Goal: Information Seeking & Learning: Find specific page/section

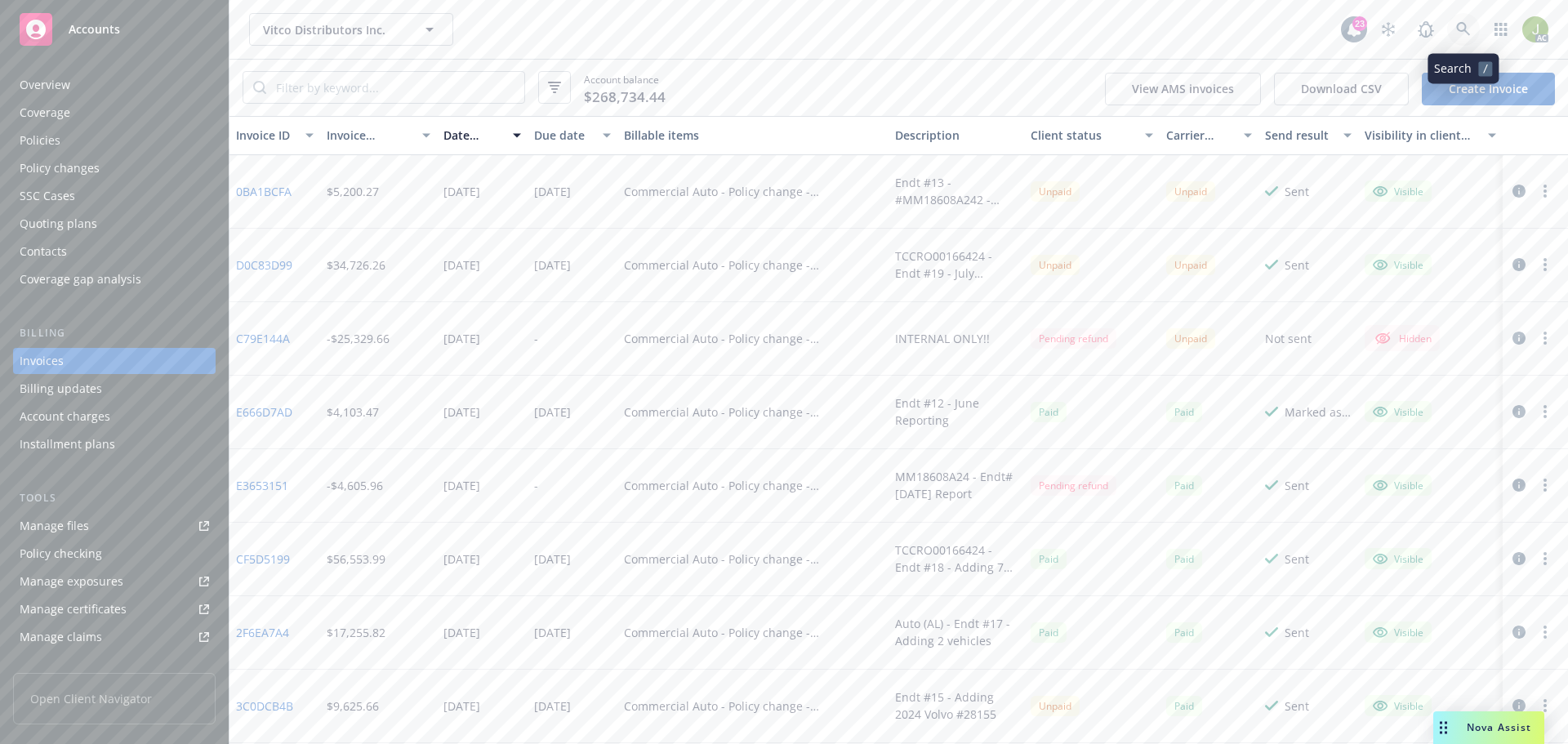
click at [1462, 31] on icon at bounding box center [1463, 30] width 14 height 14
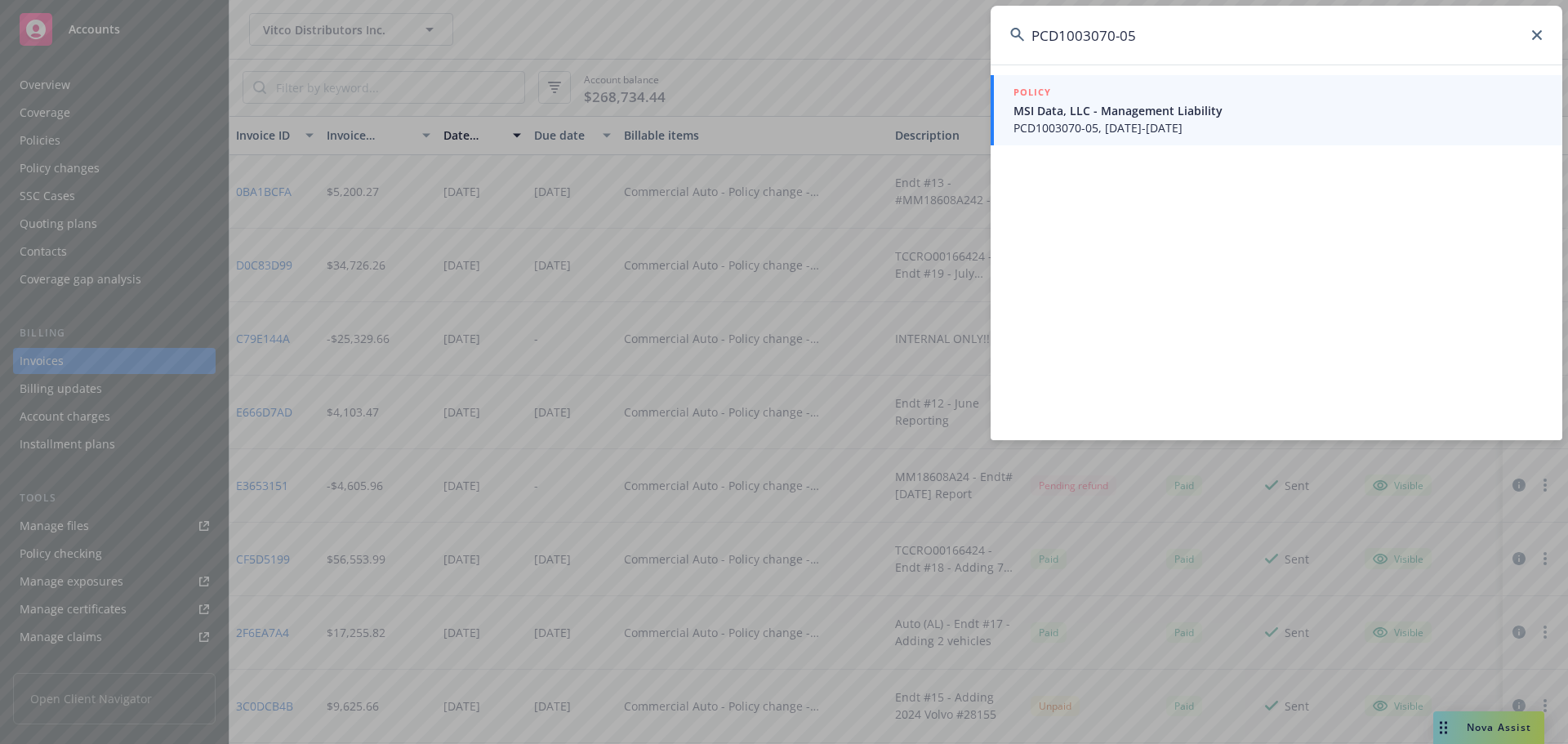
type input "PCD1003070-05"
click at [1377, 86] on div "POLICY" at bounding box center [1277, 93] width 529 height 18
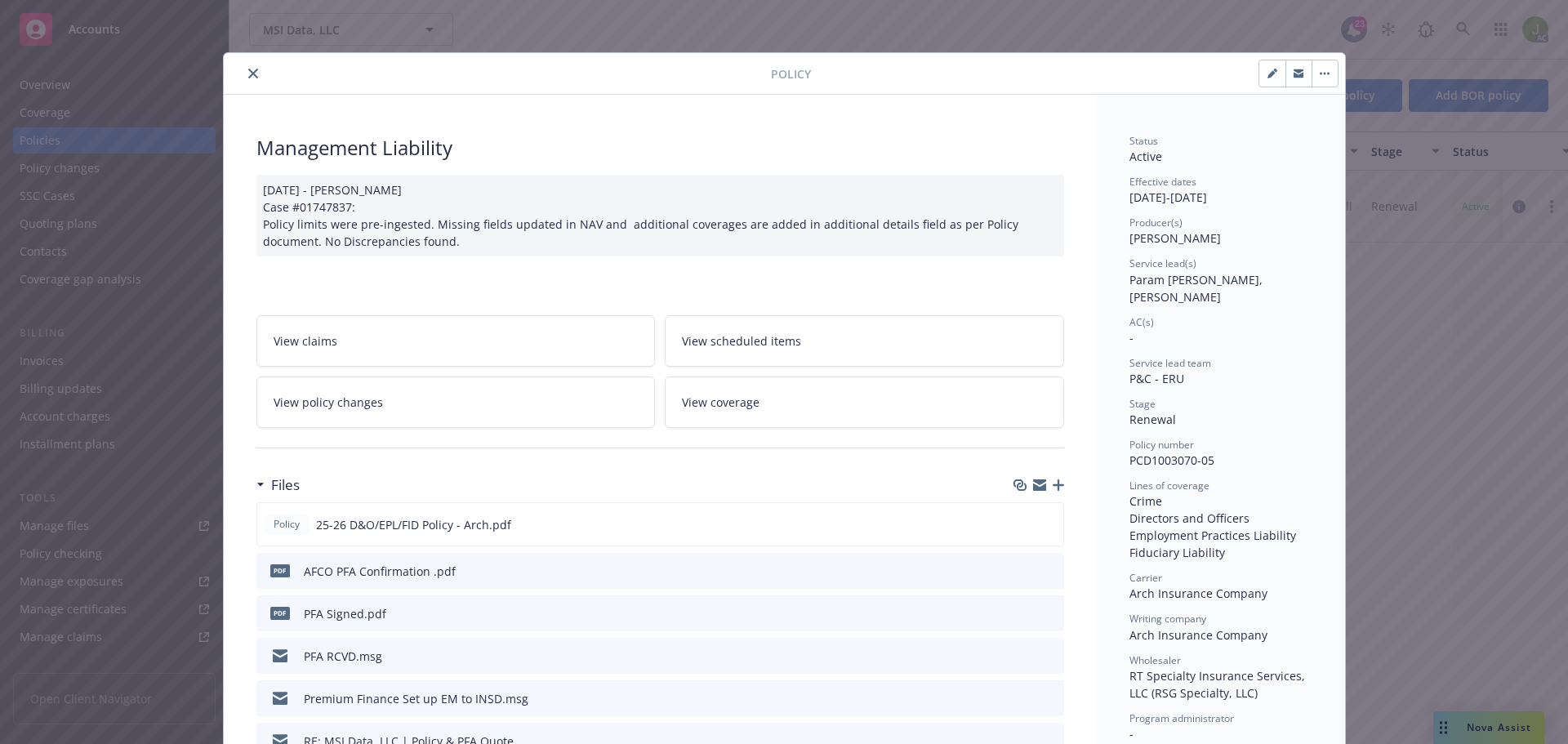
click at [248, 77] on icon "close" at bounding box center [253, 73] width 10 height 10
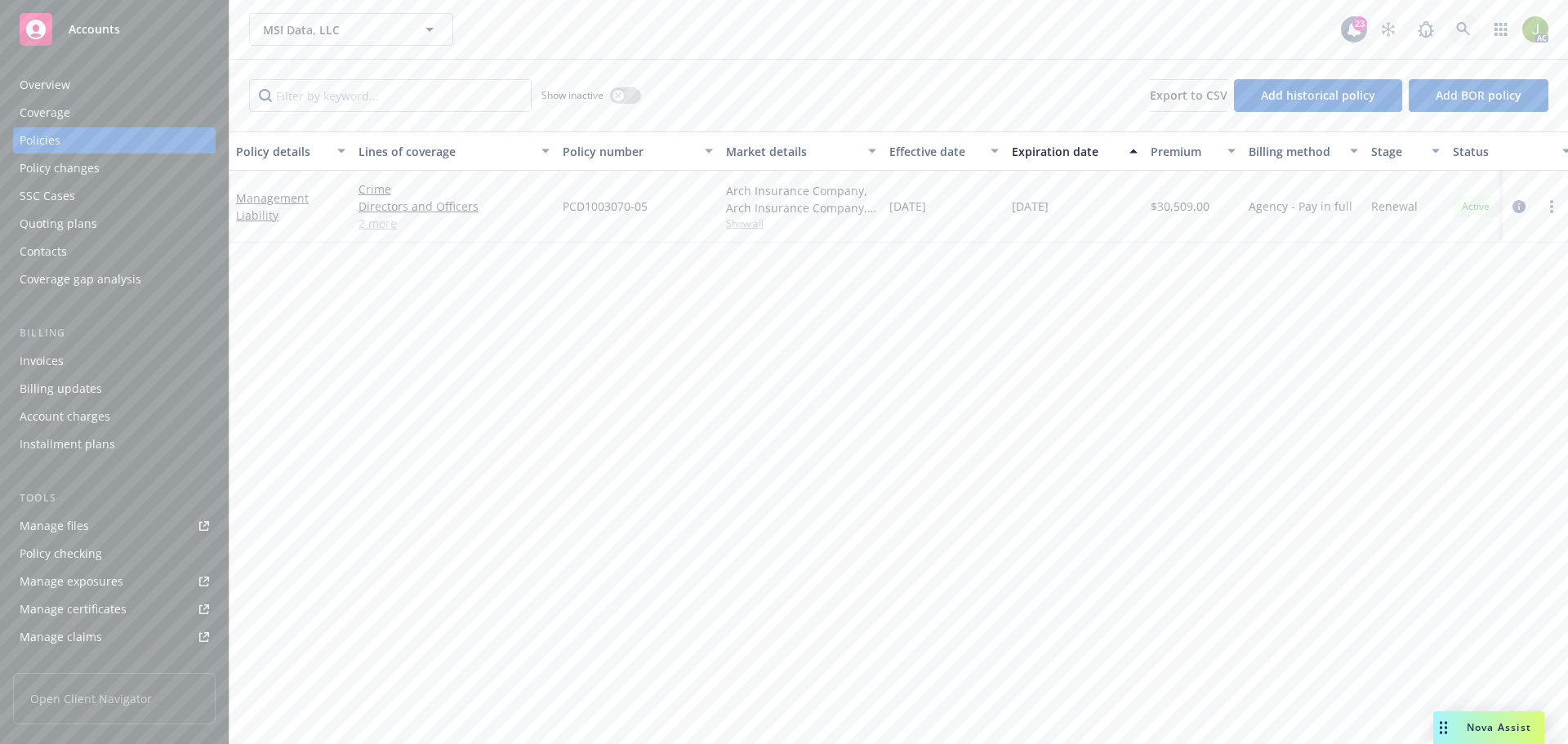
click at [1456, 40] on link at bounding box center [1463, 30] width 32 height 32
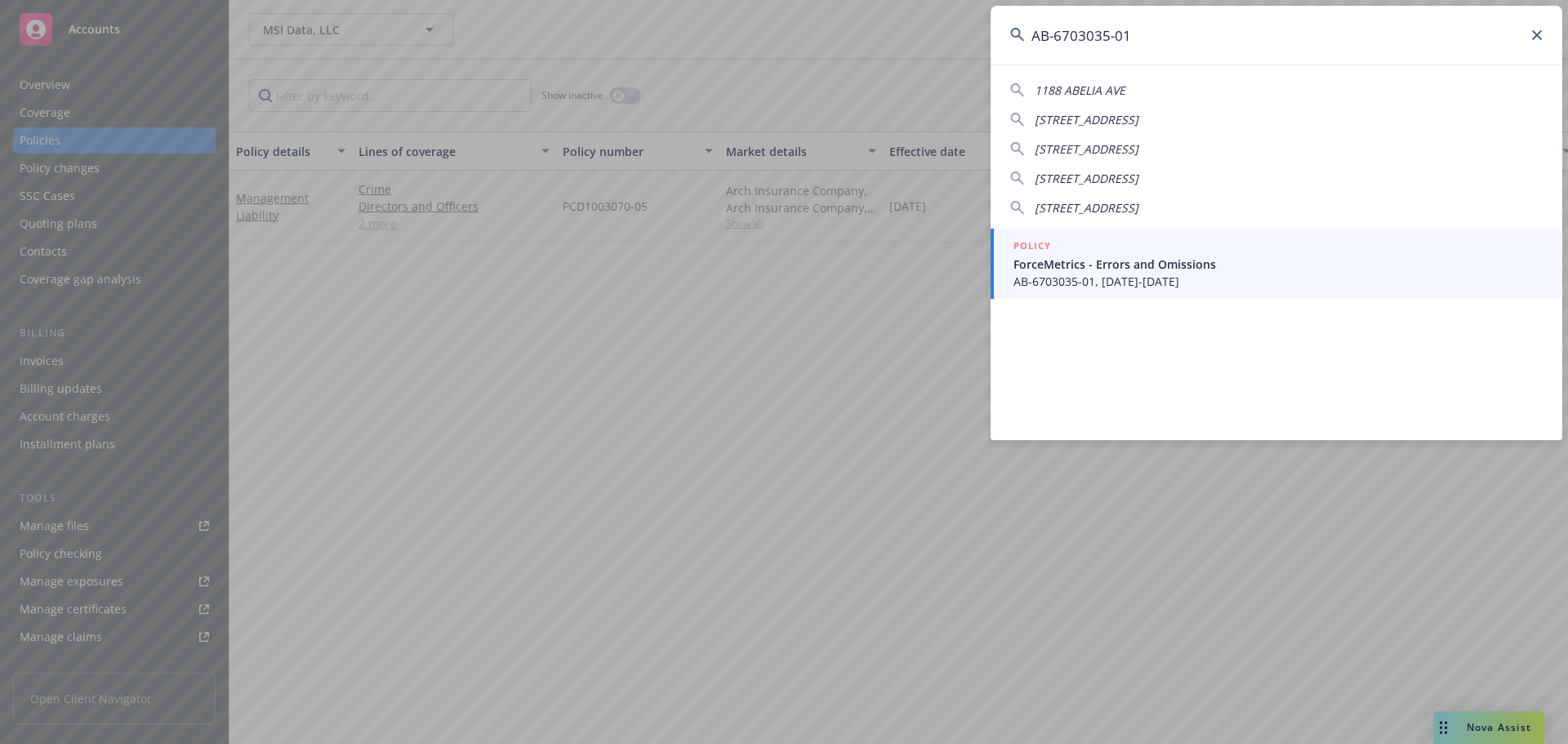
type input "AB-6703035-01"
click at [1047, 269] on span "ForceMetrics - Errors and Omissions" at bounding box center [1277, 264] width 529 height 17
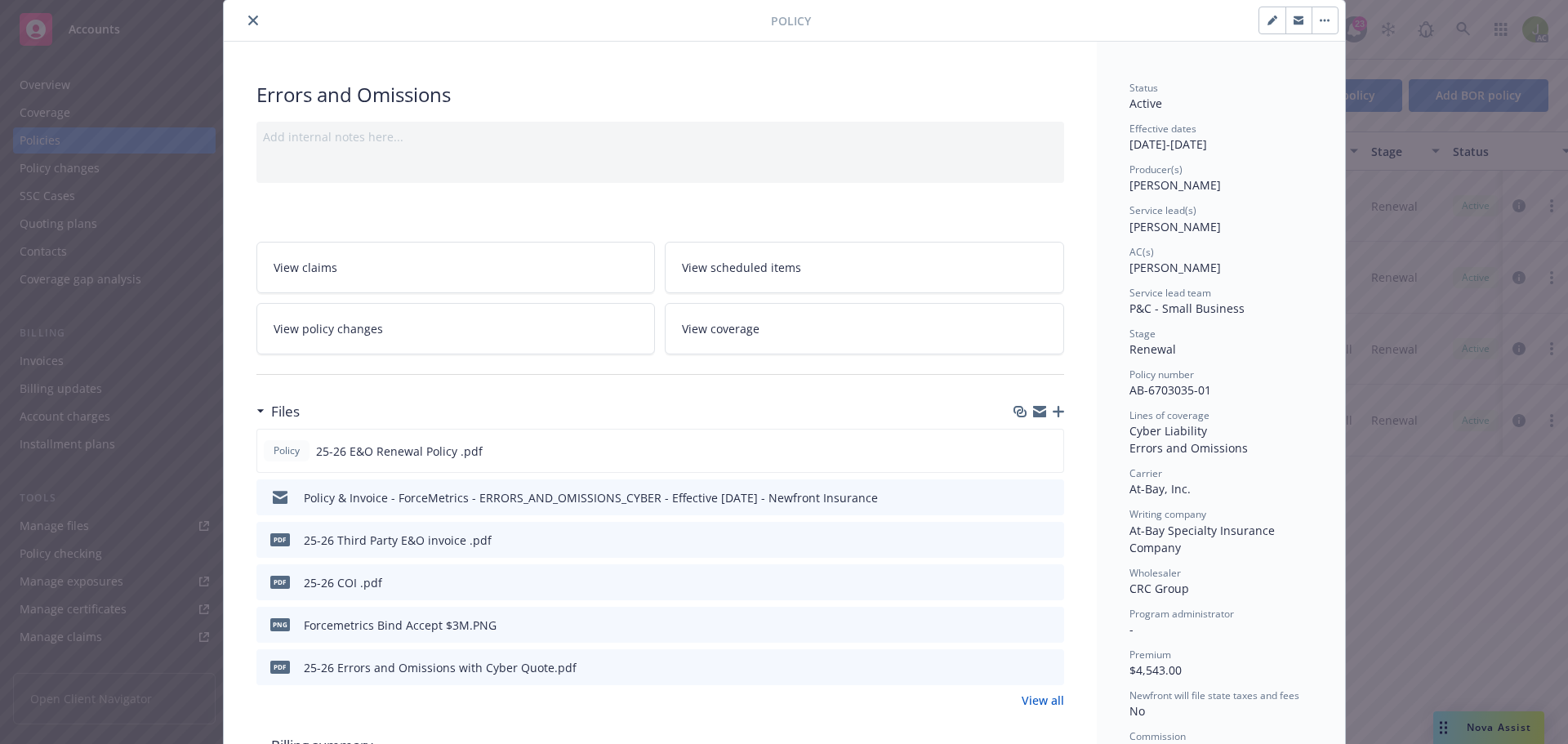
scroll to position [82, 0]
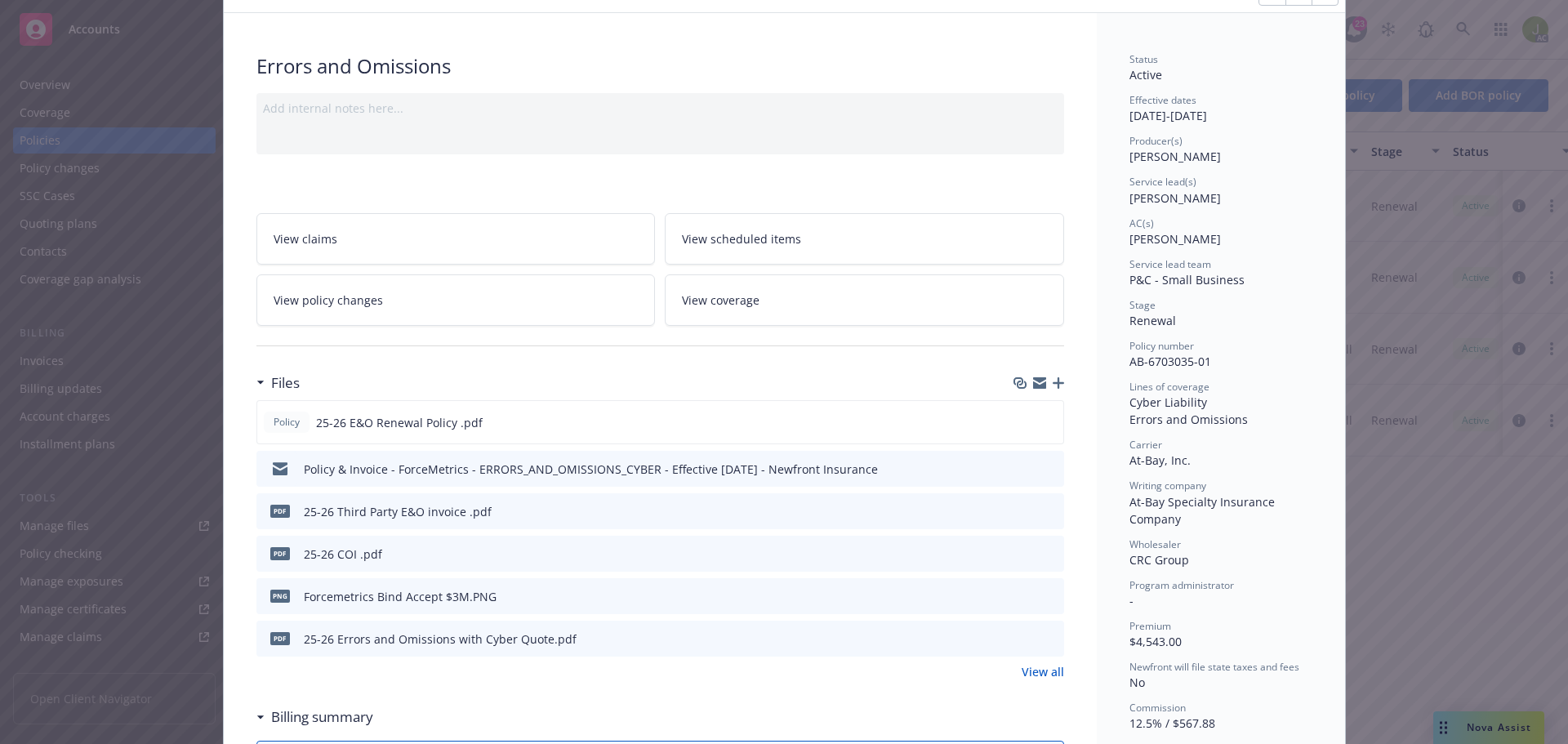
click at [1045, 510] on icon "preview file" at bounding box center [1048, 510] width 14 height 12
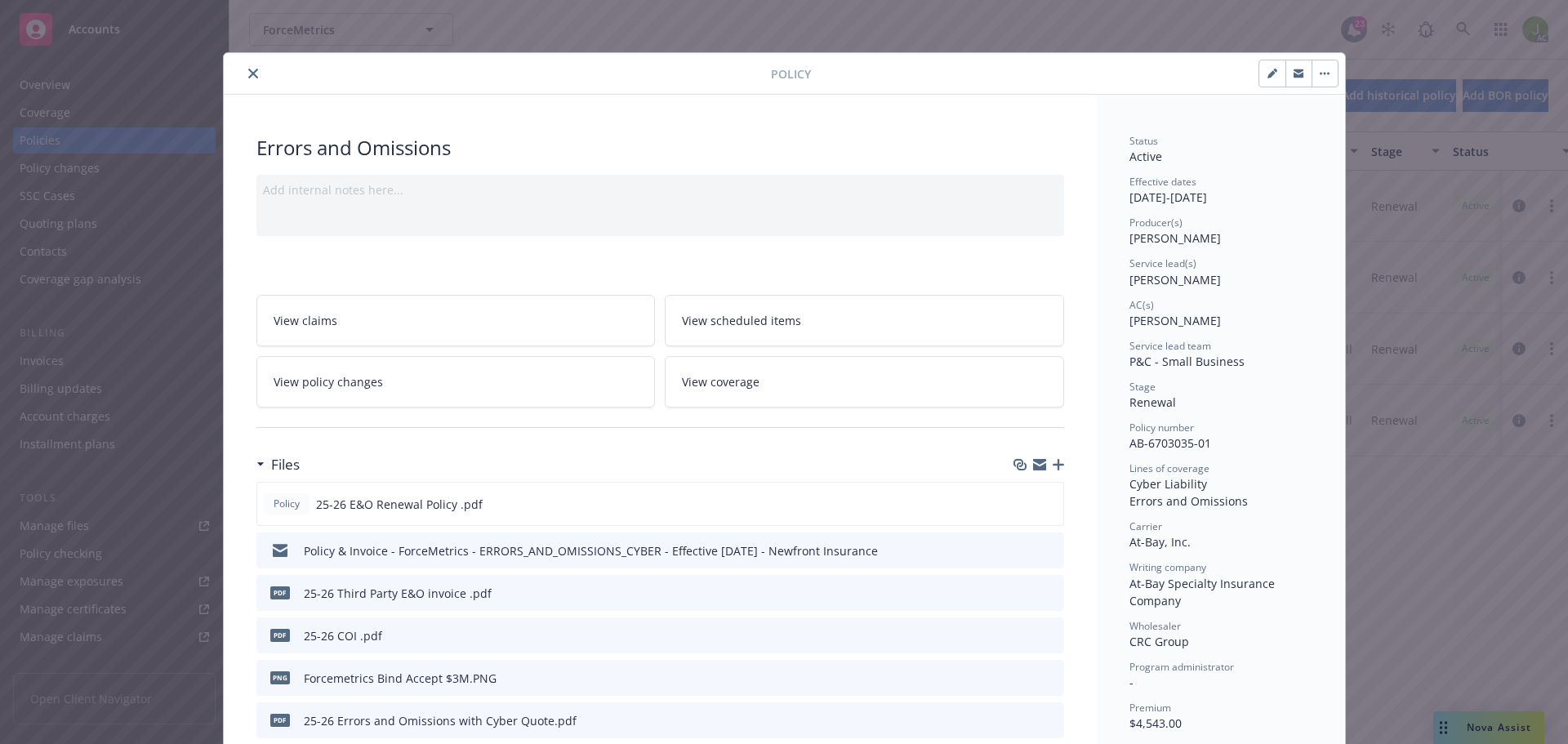
click at [248, 73] on icon "close" at bounding box center [253, 73] width 10 height 10
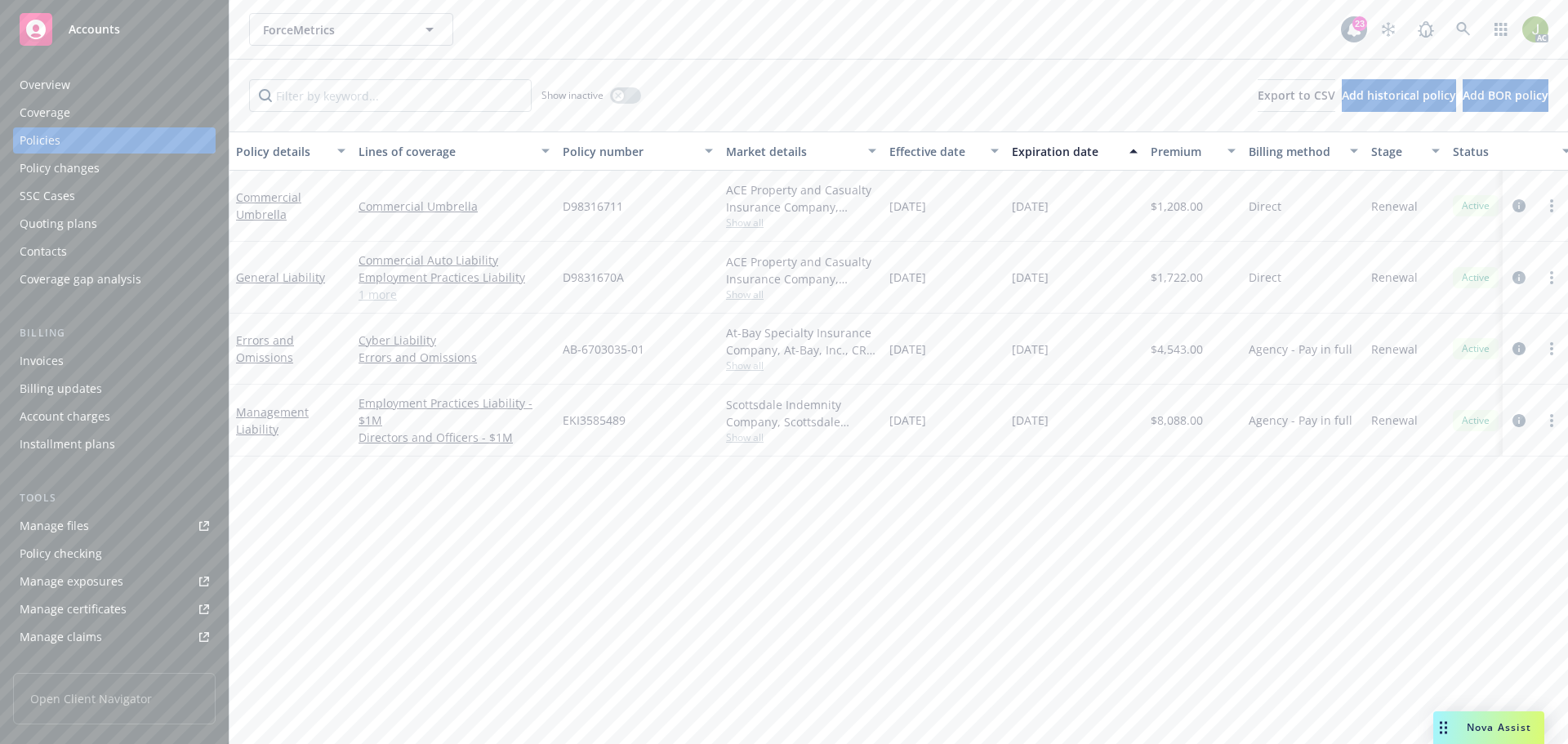
click at [1446, 32] on div "AC" at bounding box center [1460, 30] width 176 height 32
click at [1465, 27] on icon at bounding box center [1462, 29] width 13 height 13
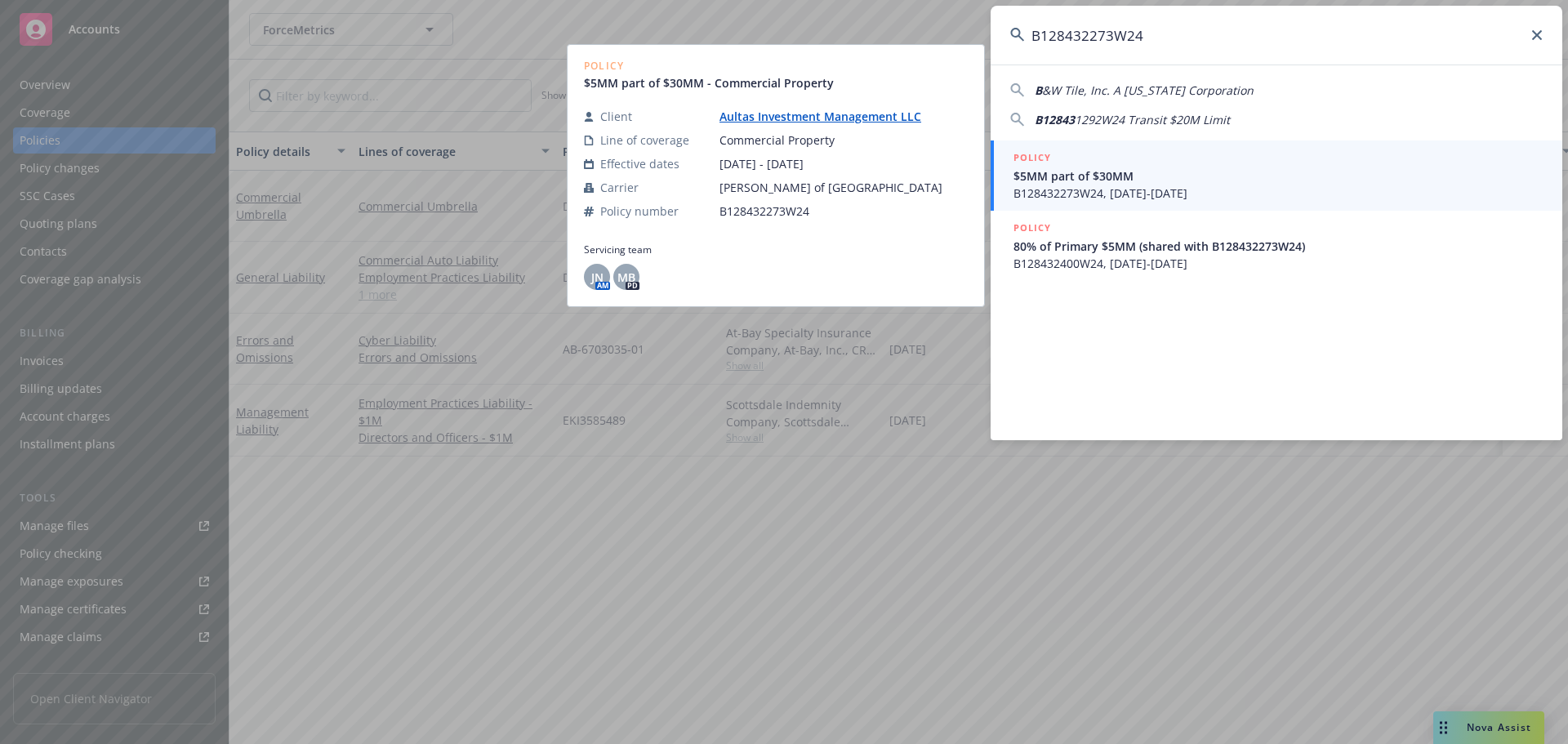
type input "B128432273W24"
click at [1092, 162] on div "POLICY" at bounding box center [1277, 158] width 529 height 18
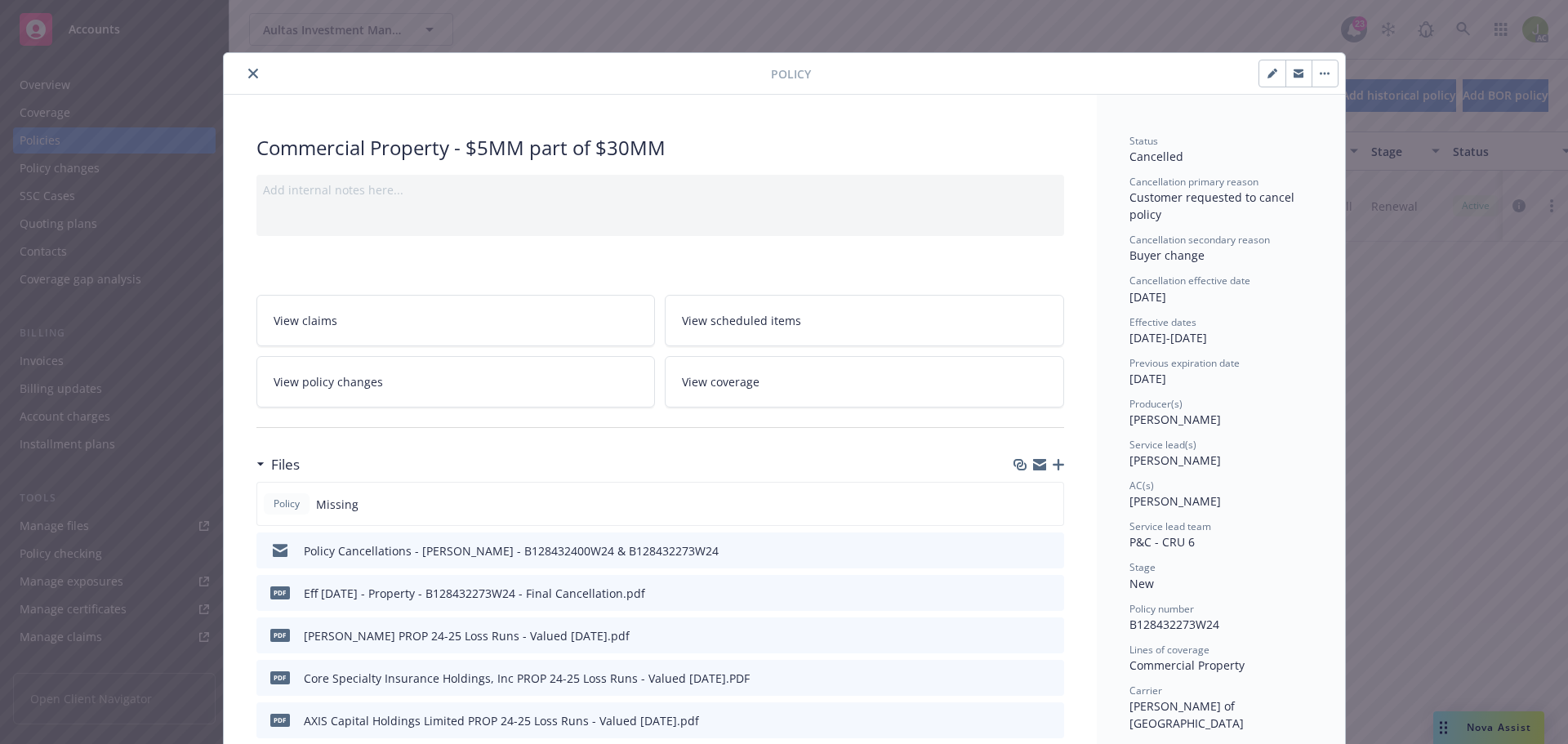
click at [248, 75] on icon "close" at bounding box center [253, 73] width 10 height 10
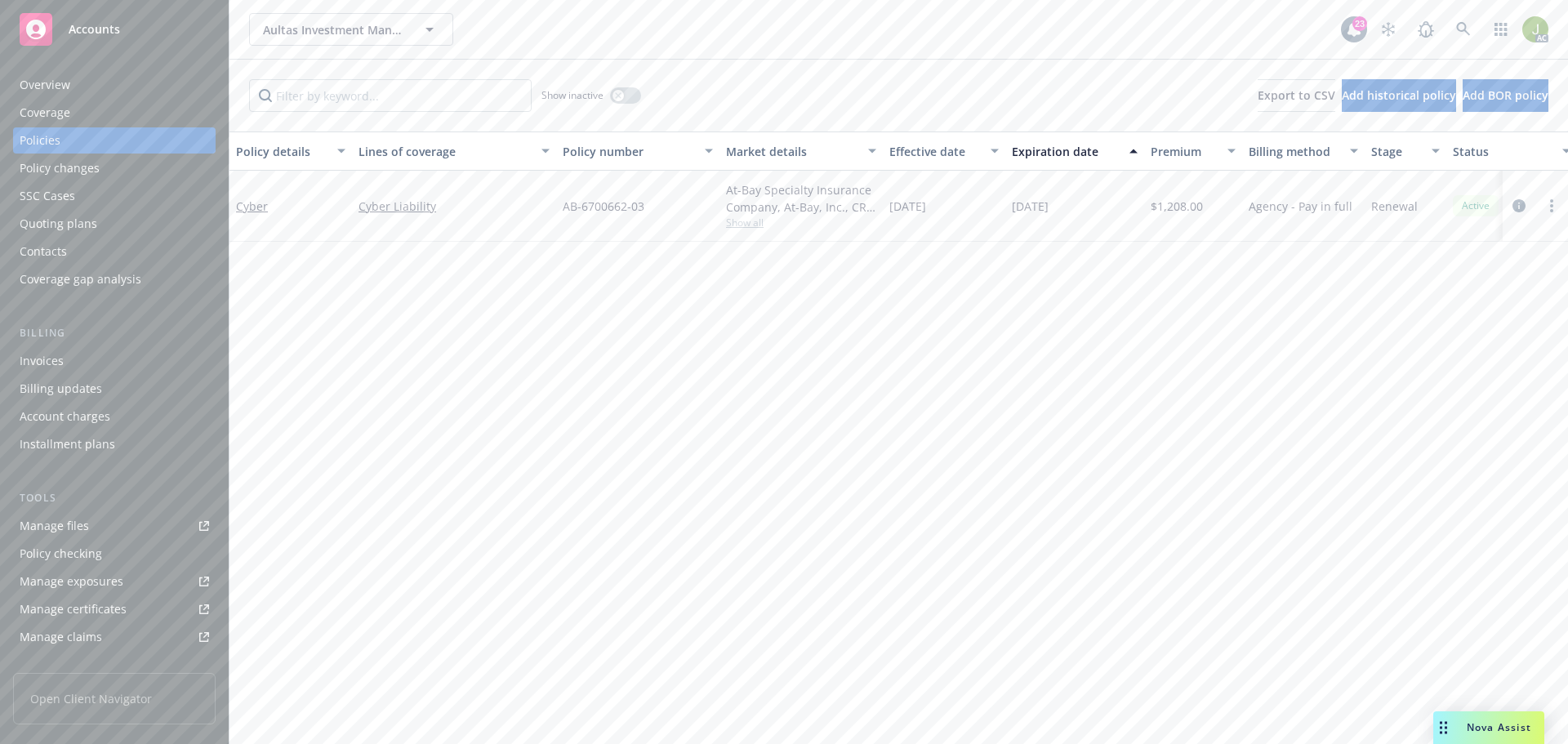
click at [155, 369] on div "Invoices" at bounding box center [114, 361] width 190 height 26
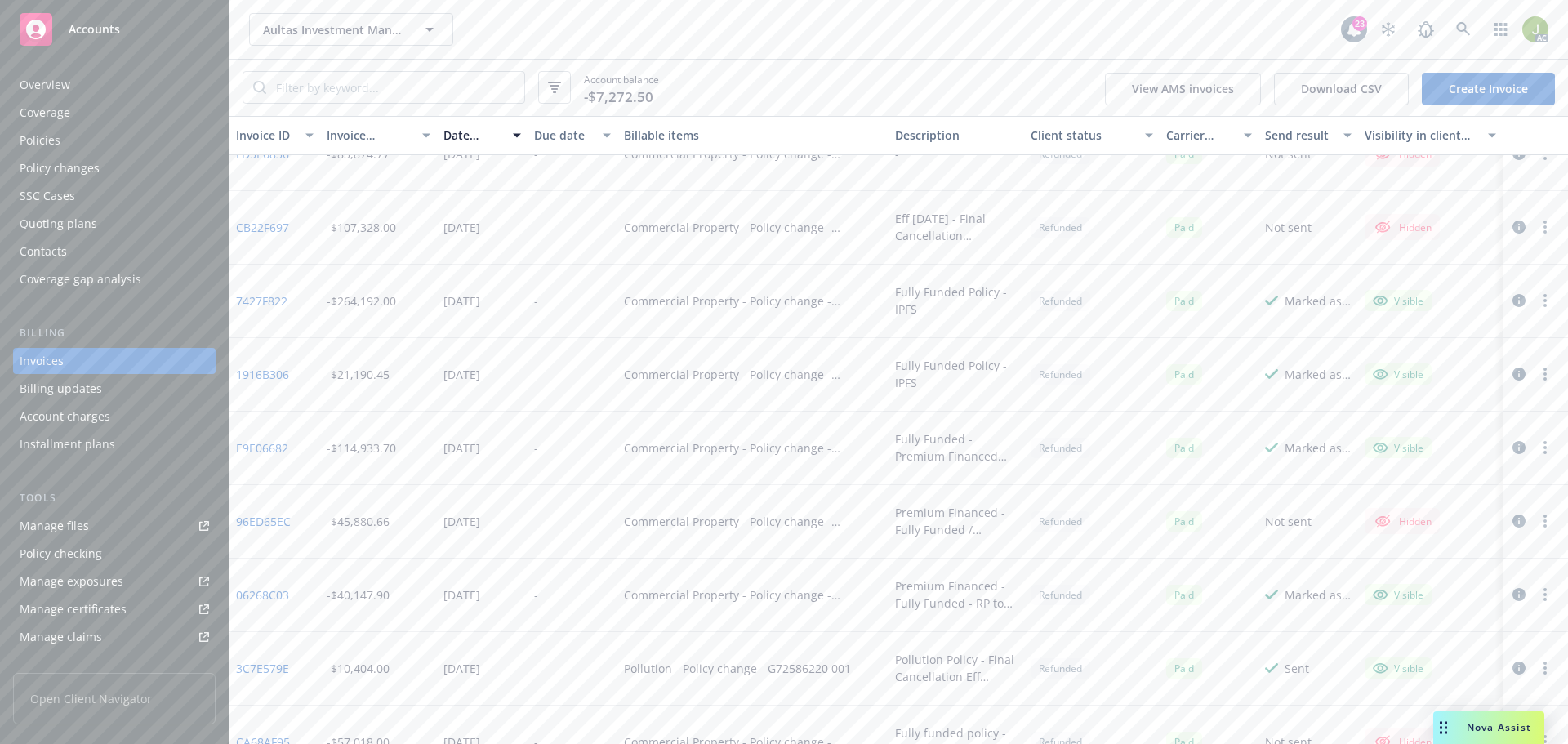
scroll to position [245, 0]
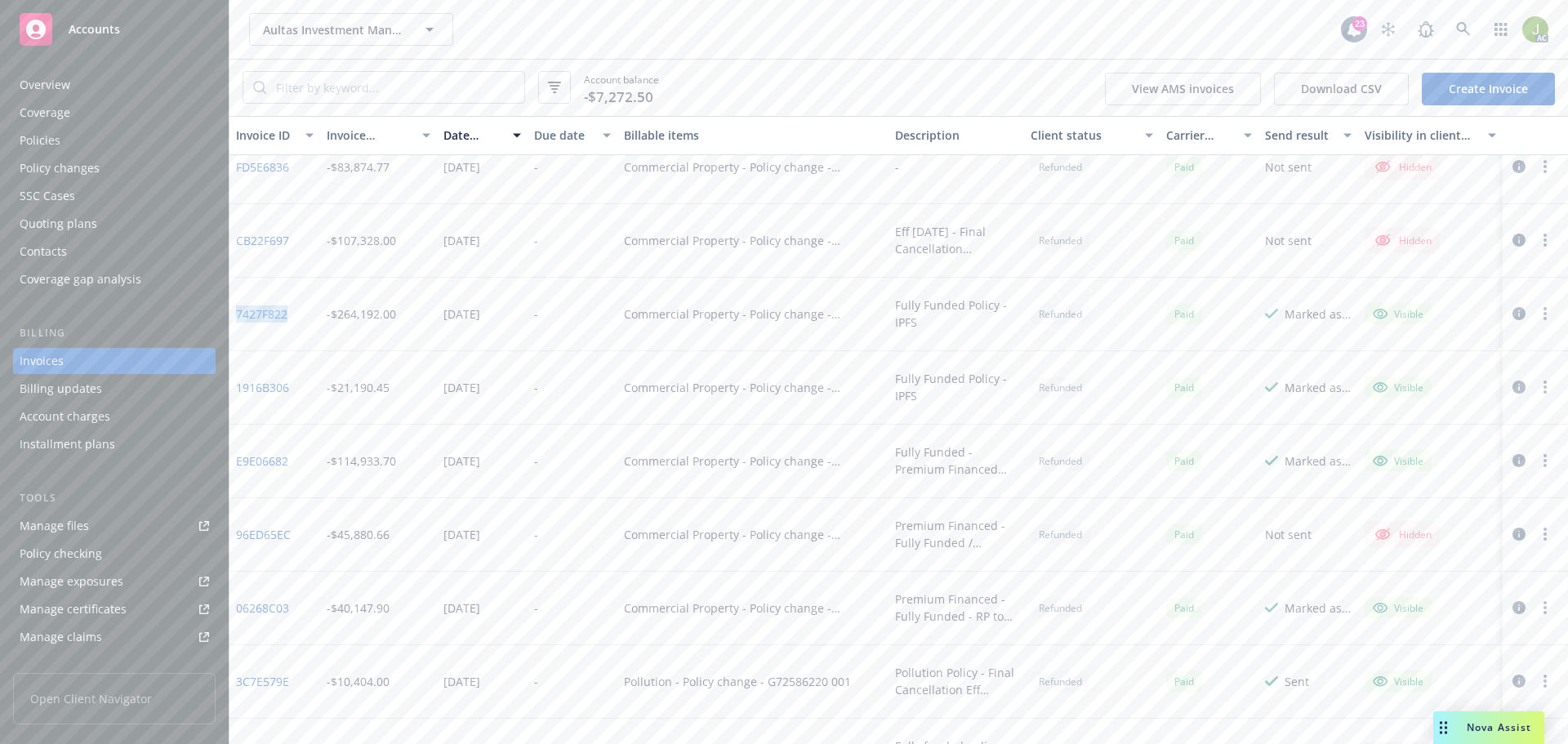
drag, startPoint x: 280, startPoint y: 315, endPoint x: 237, endPoint y: 314, distance: 43.0
click at [237, 314] on div "7427F822" at bounding box center [274, 315] width 91 height 74
copy link "7427F822"
click at [106, 520] on link "Manage files" at bounding box center [114, 525] width 202 height 26
click at [1455, 40] on link at bounding box center [1463, 30] width 32 height 32
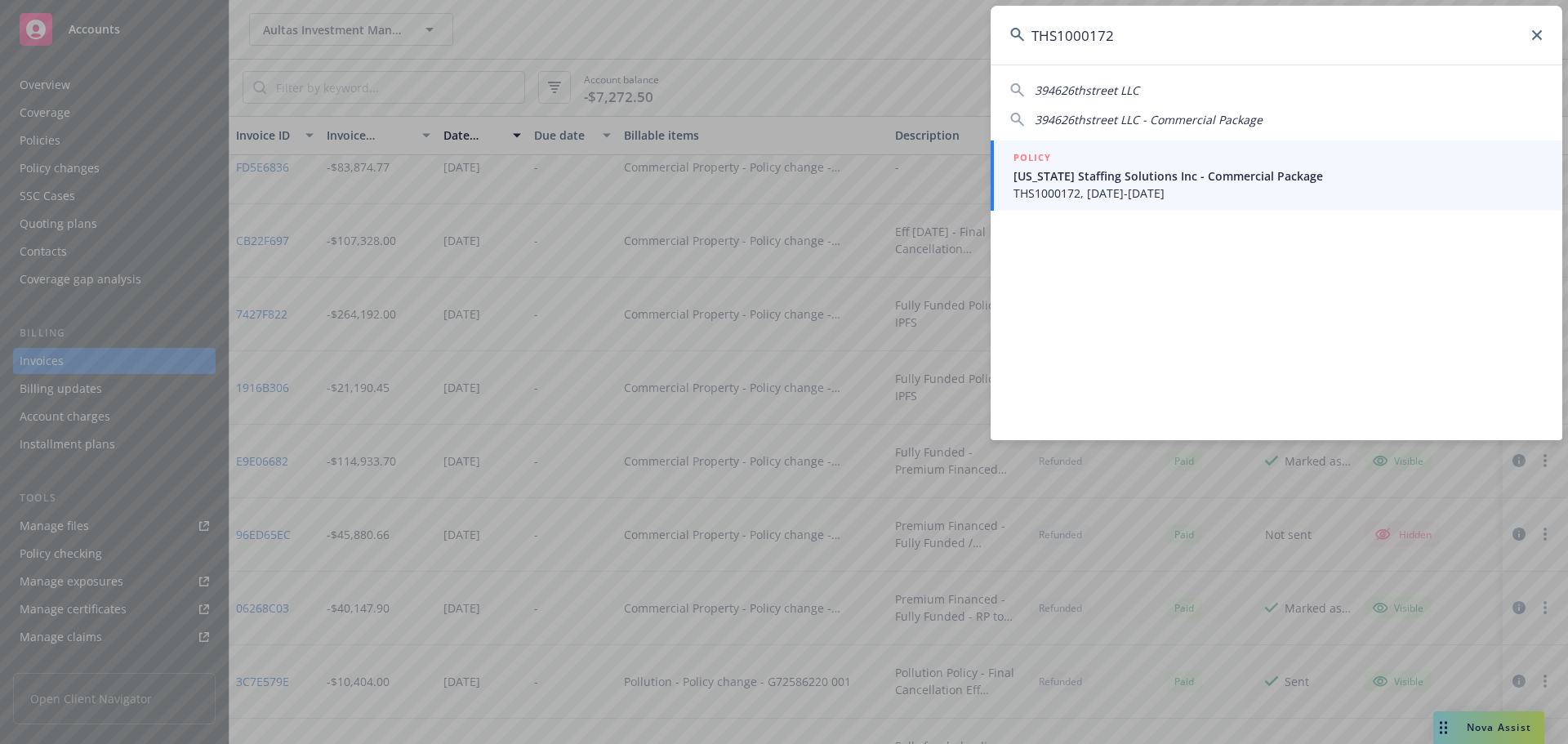
type input "THS1000172"
click at [1119, 171] on span "California Staffing Solutions Inc - Commercial Package" at bounding box center [1277, 175] width 529 height 17
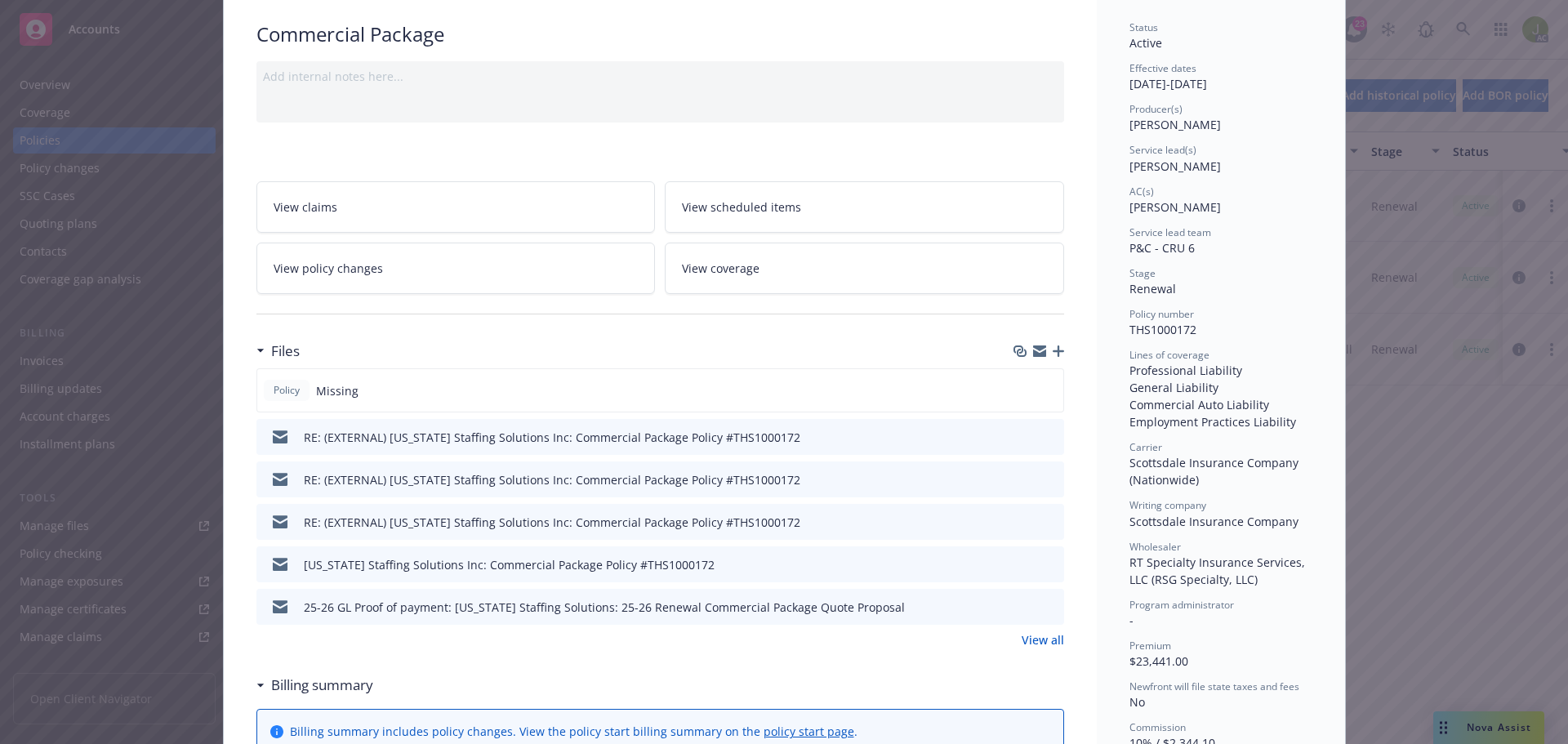
scroll to position [245, 0]
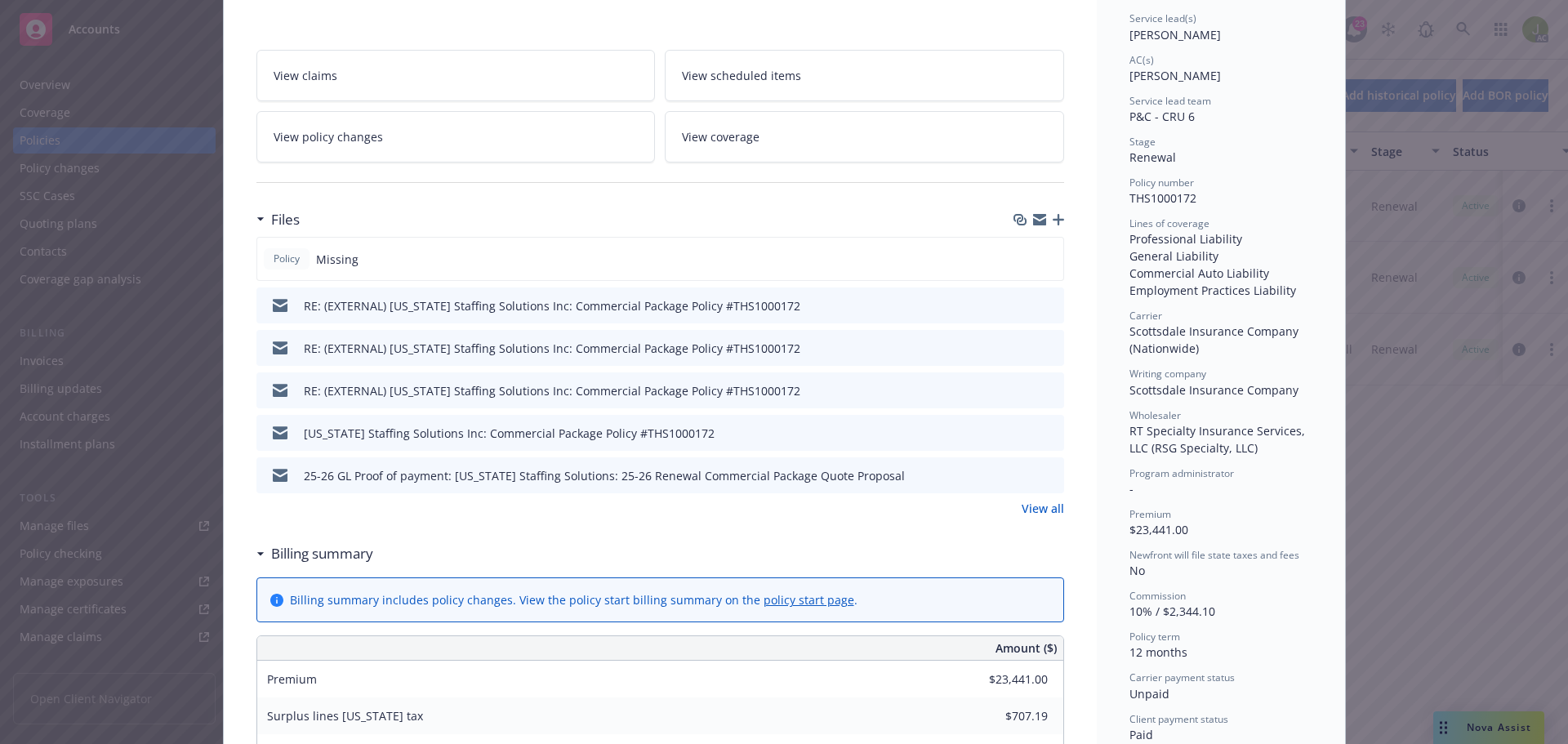
click at [1053, 506] on link "View all" at bounding box center [1042, 507] width 42 height 17
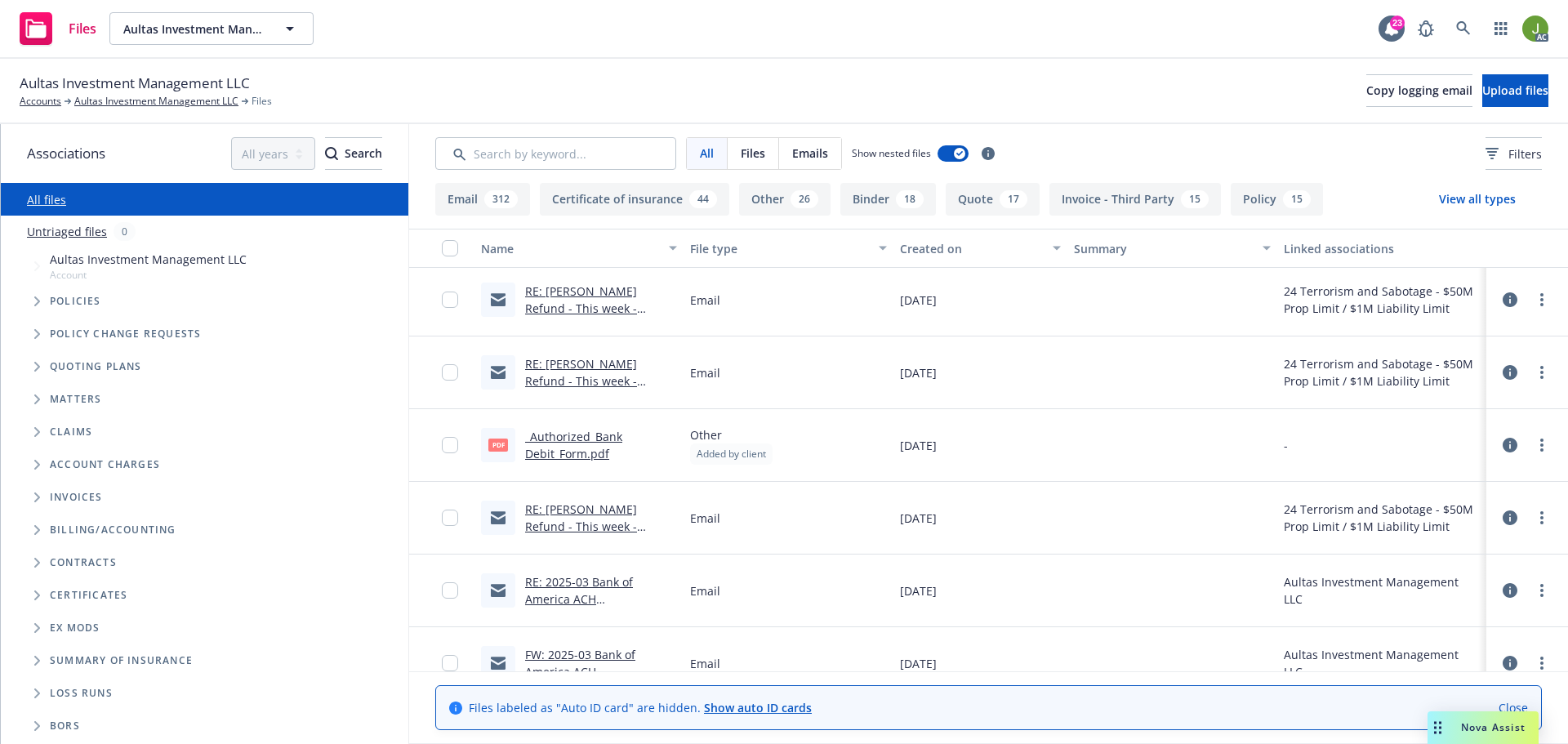
scroll to position [2041, 0]
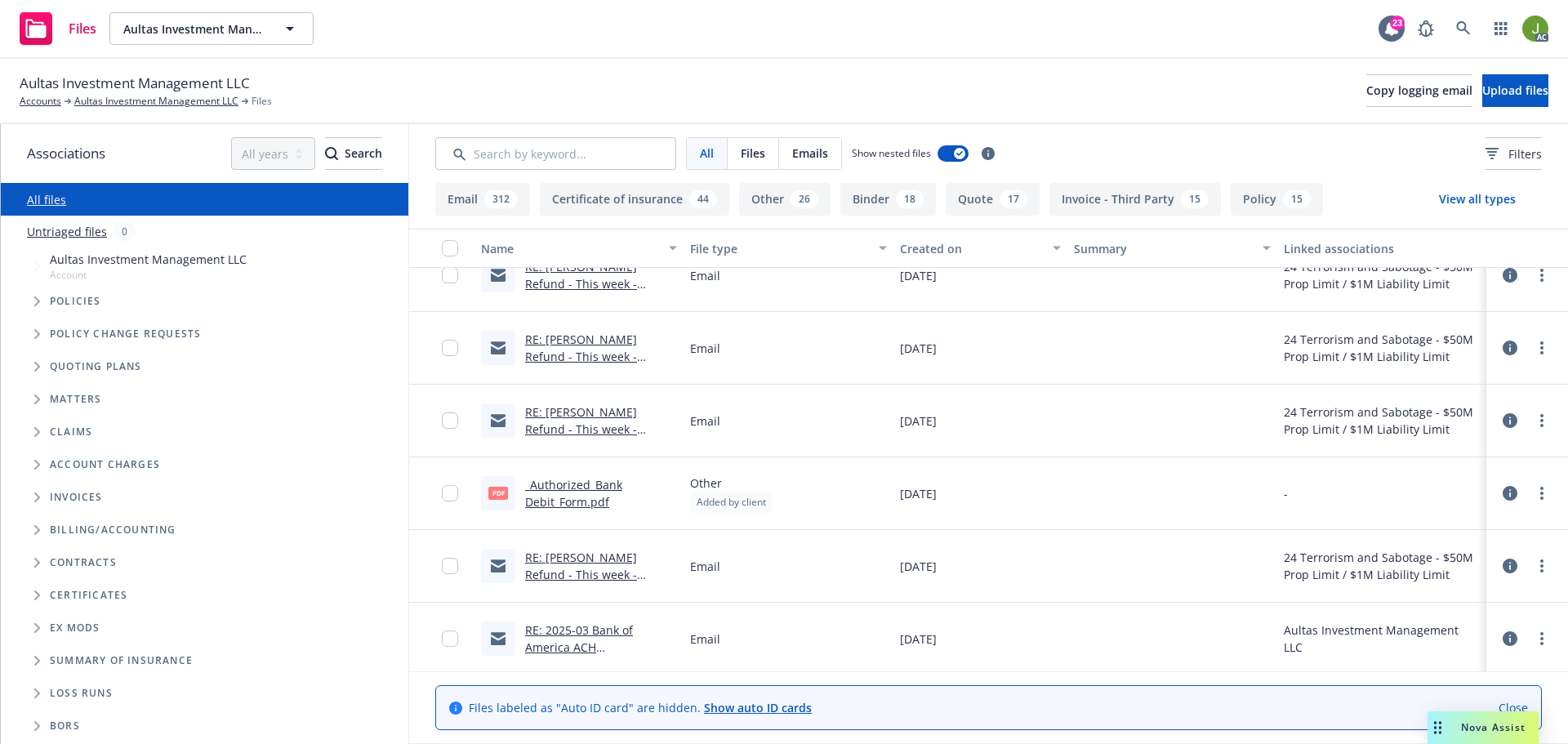
click at [578, 491] on link "_Authorized_Bank Debit_Form.pdf" at bounding box center [574, 493] width 97 height 32
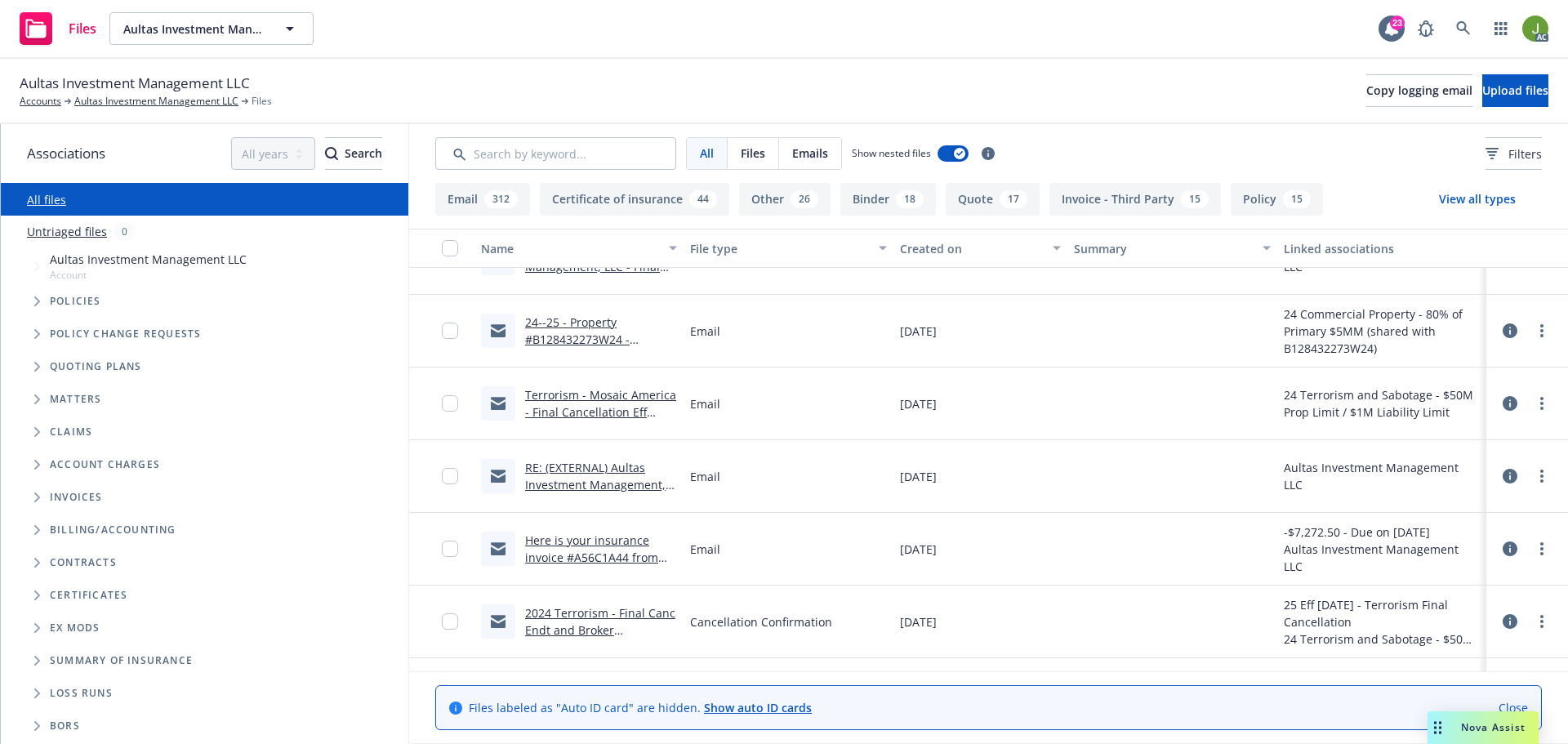
scroll to position [2939, 0]
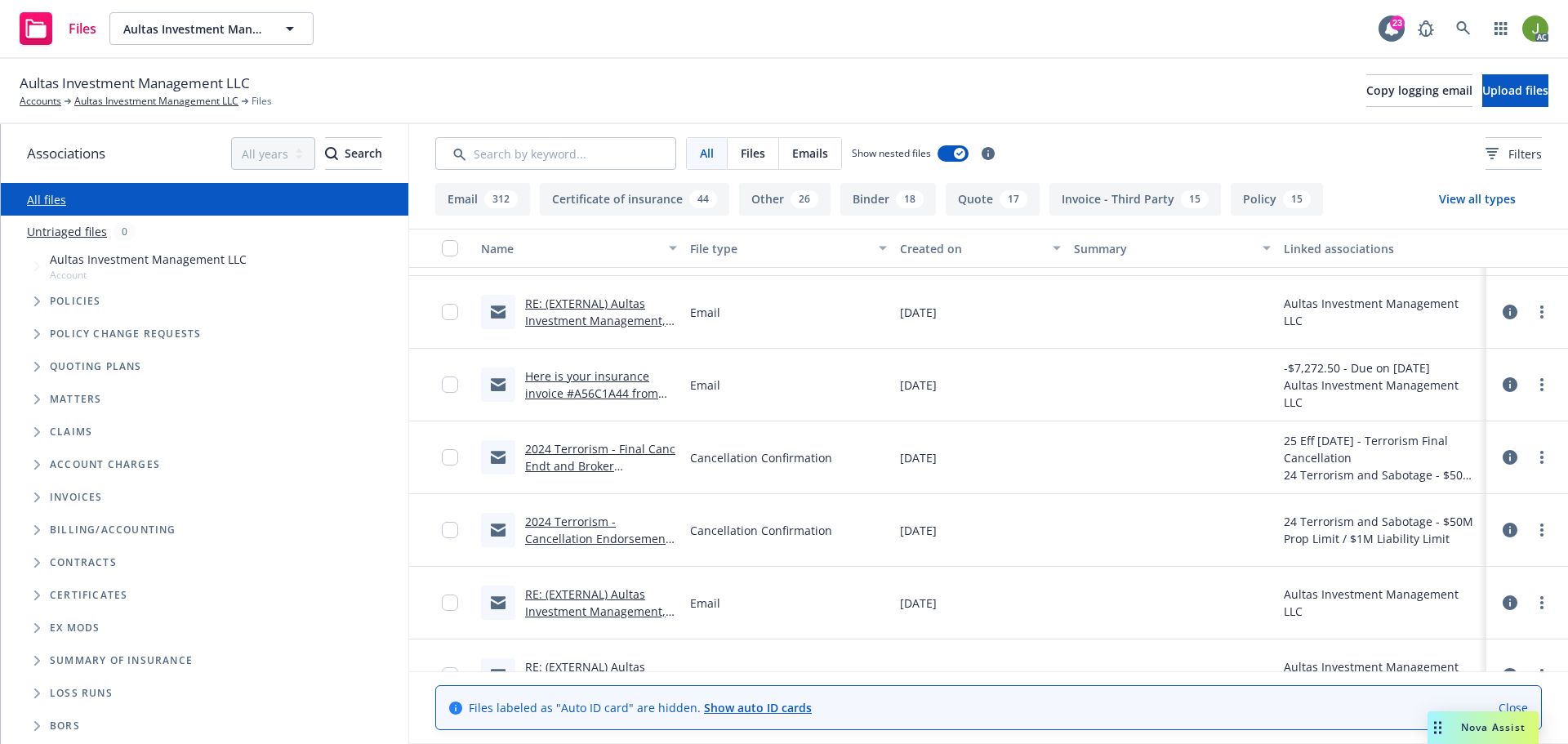
click at [622, 327] on link "RE: (EXTERNAL) Aultas Investment Management, LLC - Final Policy Refunds" at bounding box center [596, 320] width 140 height 49
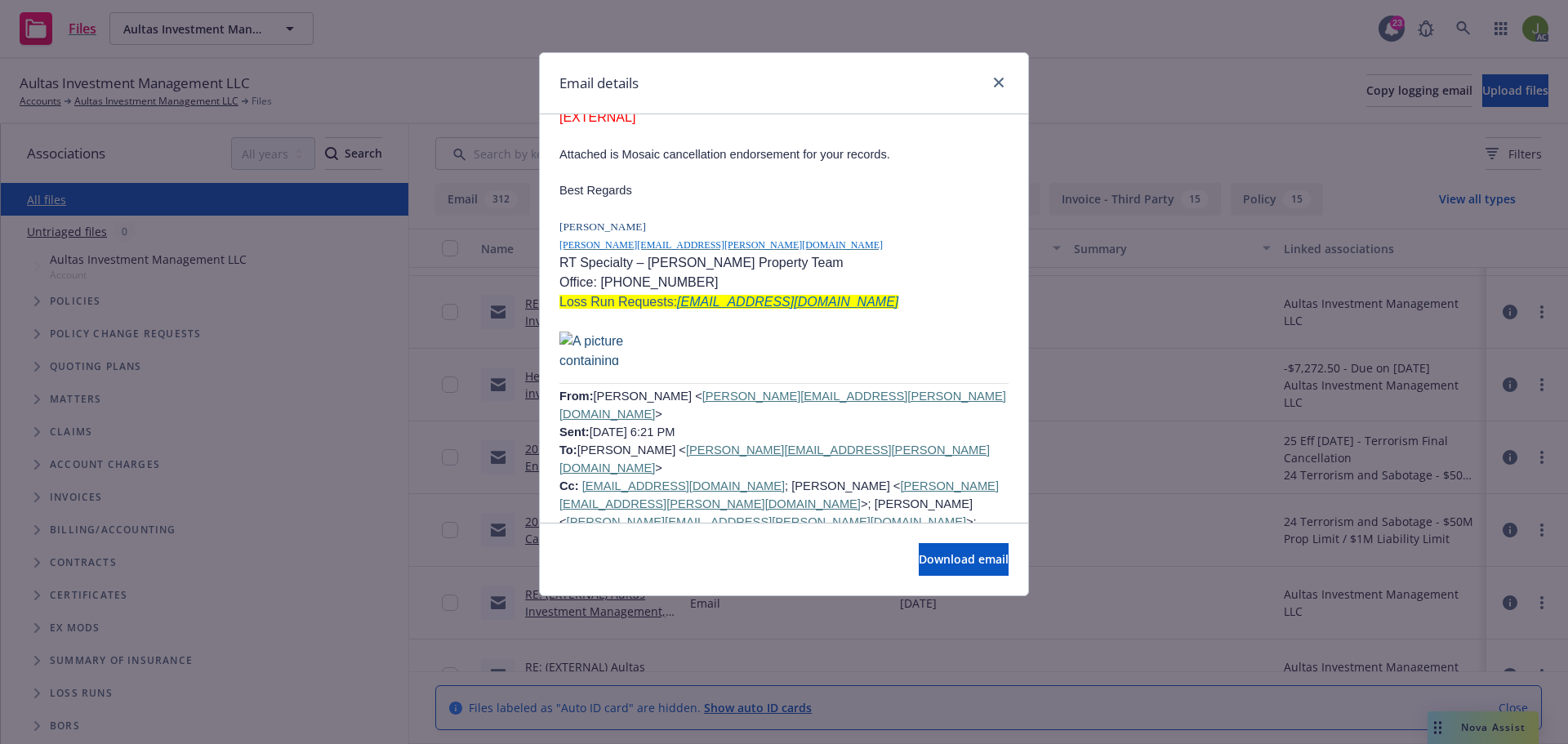
scroll to position [1143, 0]
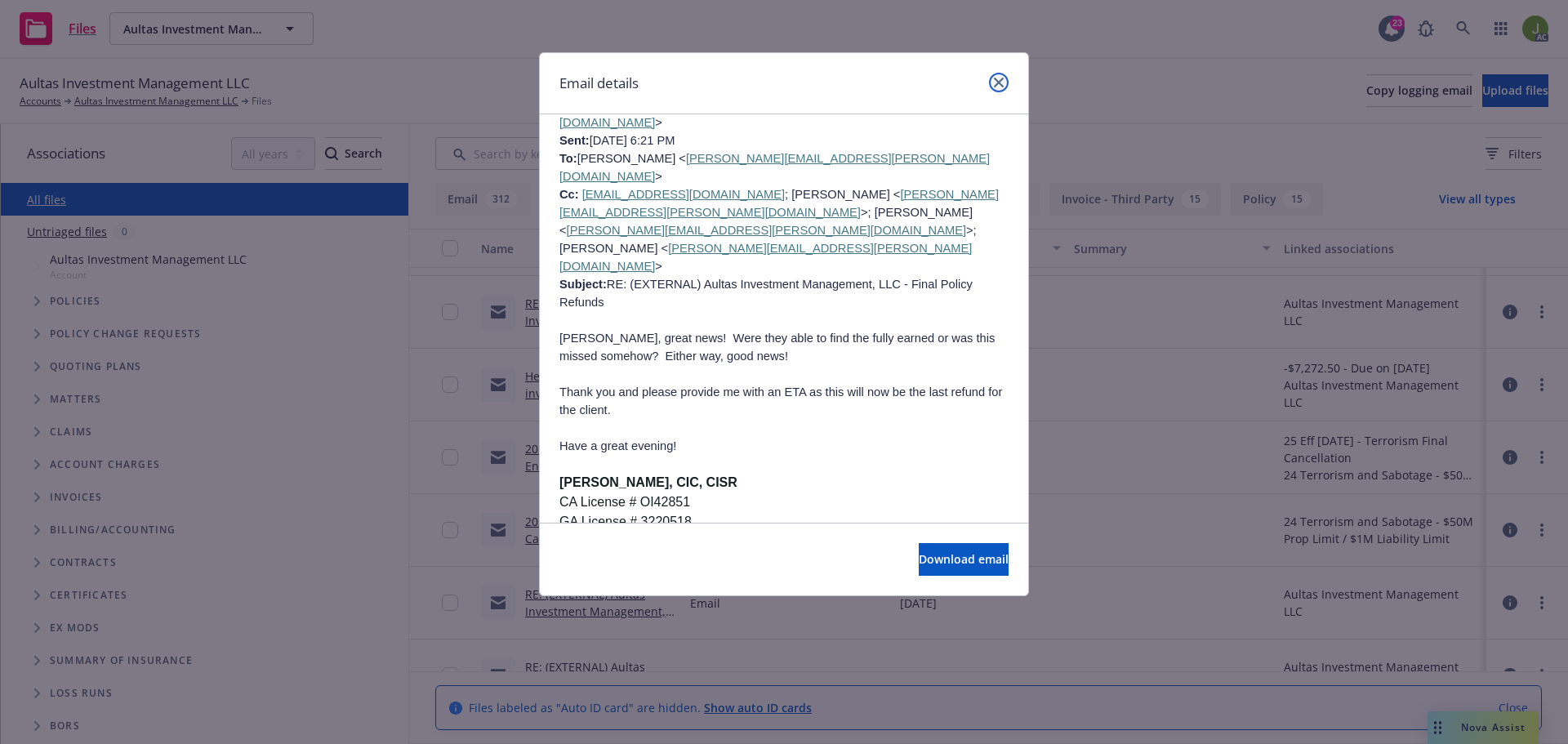
click at [994, 85] on icon "close" at bounding box center [999, 82] width 10 height 10
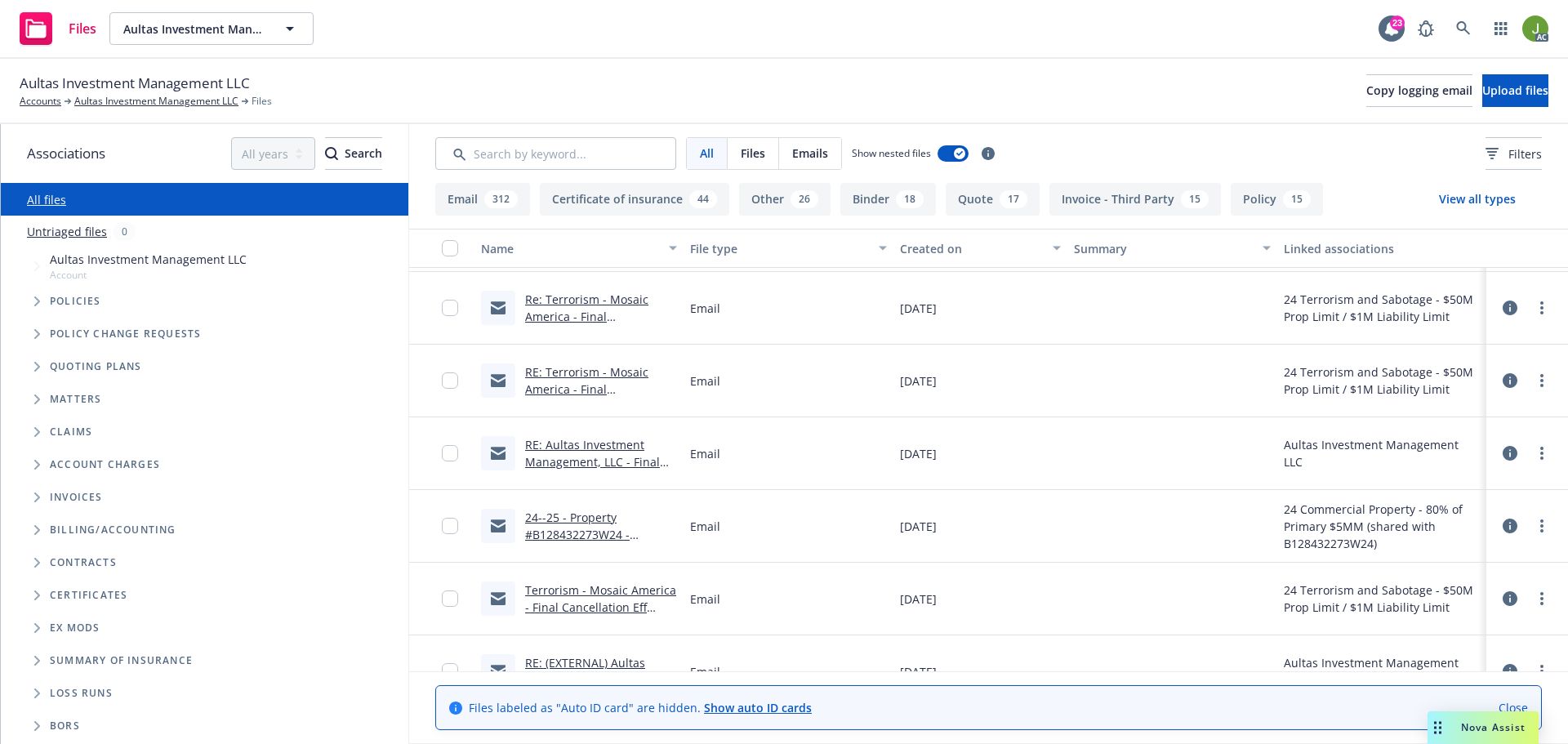
scroll to position [2532, 0]
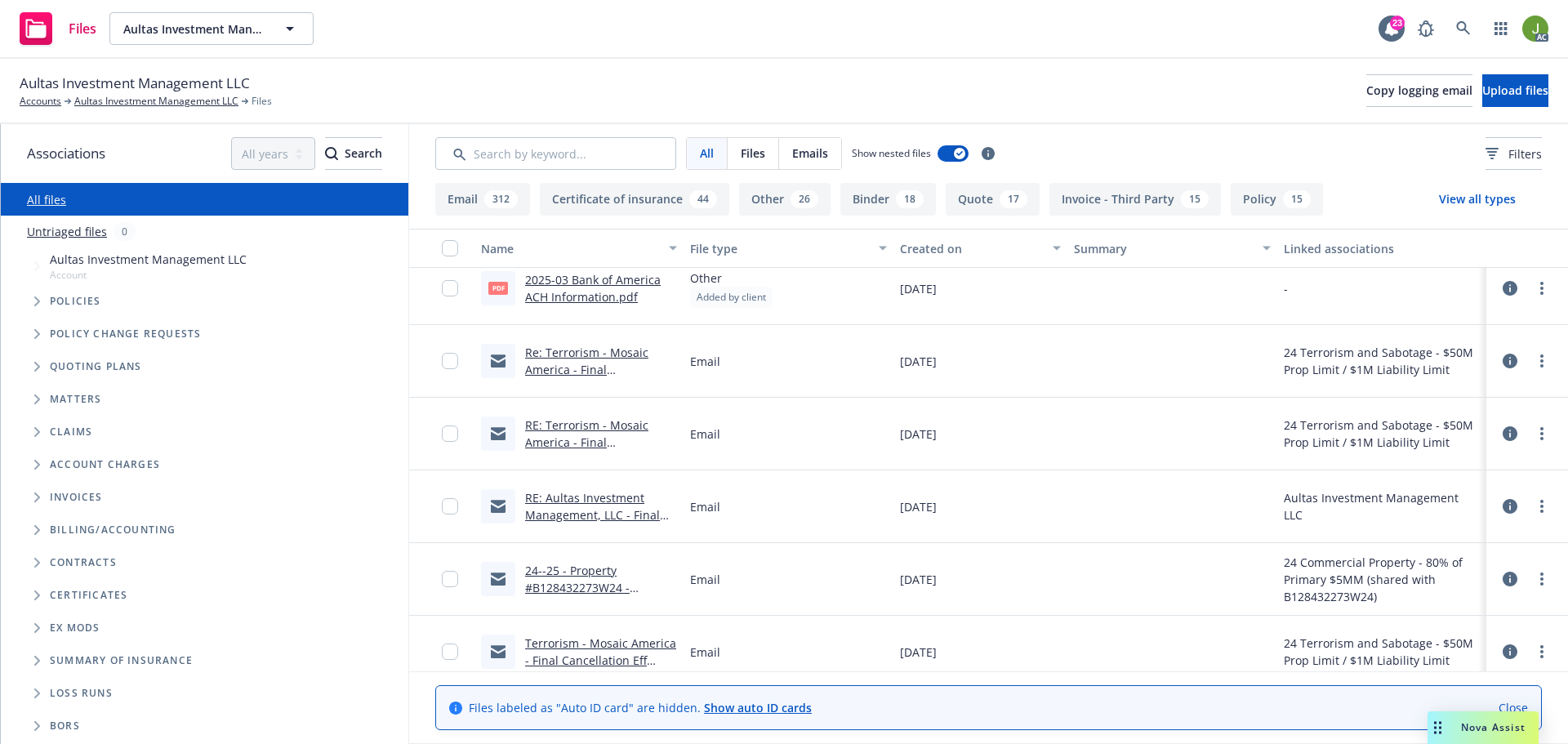
click at [591, 282] on link "2025-03 Bank of America ACH Information.pdf" at bounding box center [593, 288] width 136 height 32
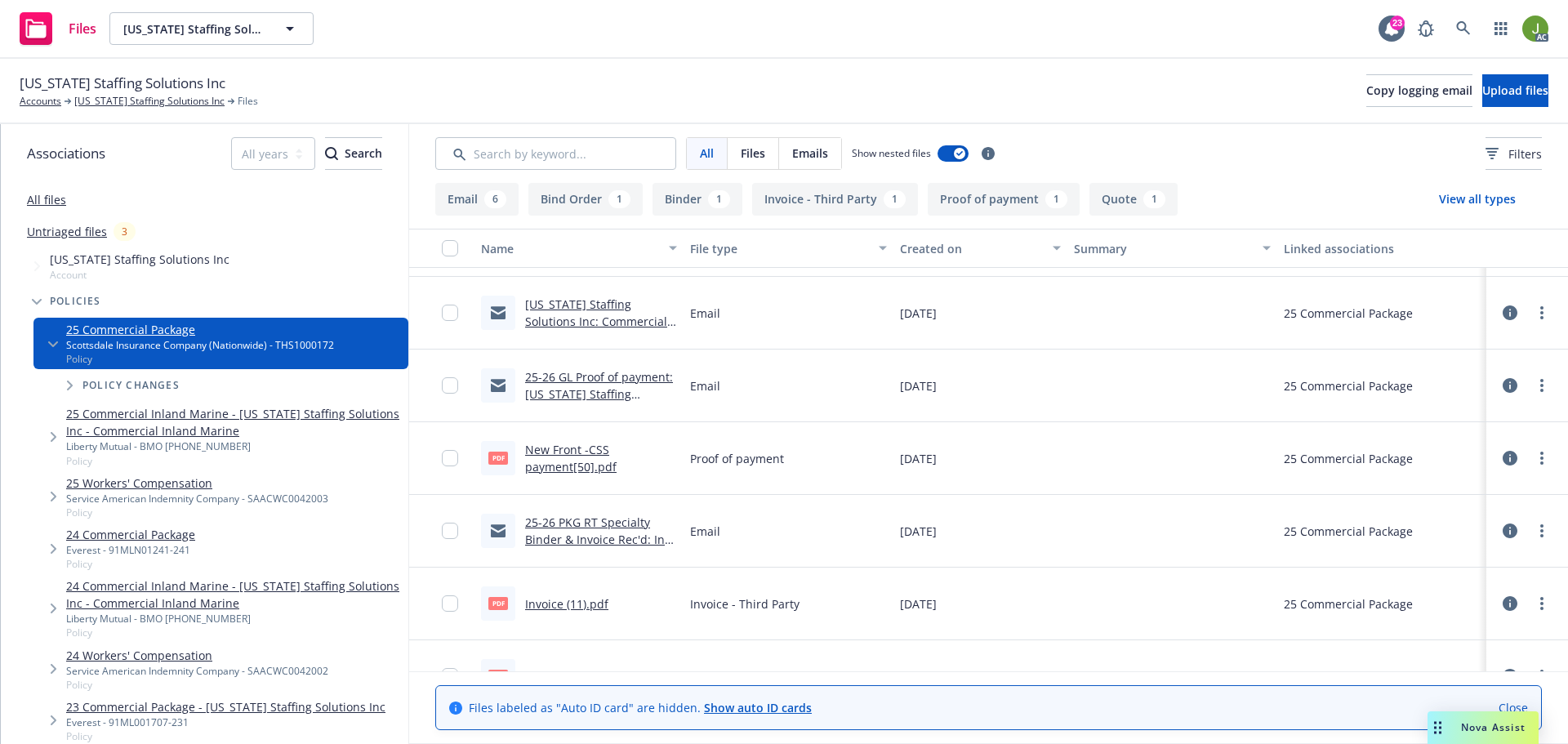
scroll to position [245, 0]
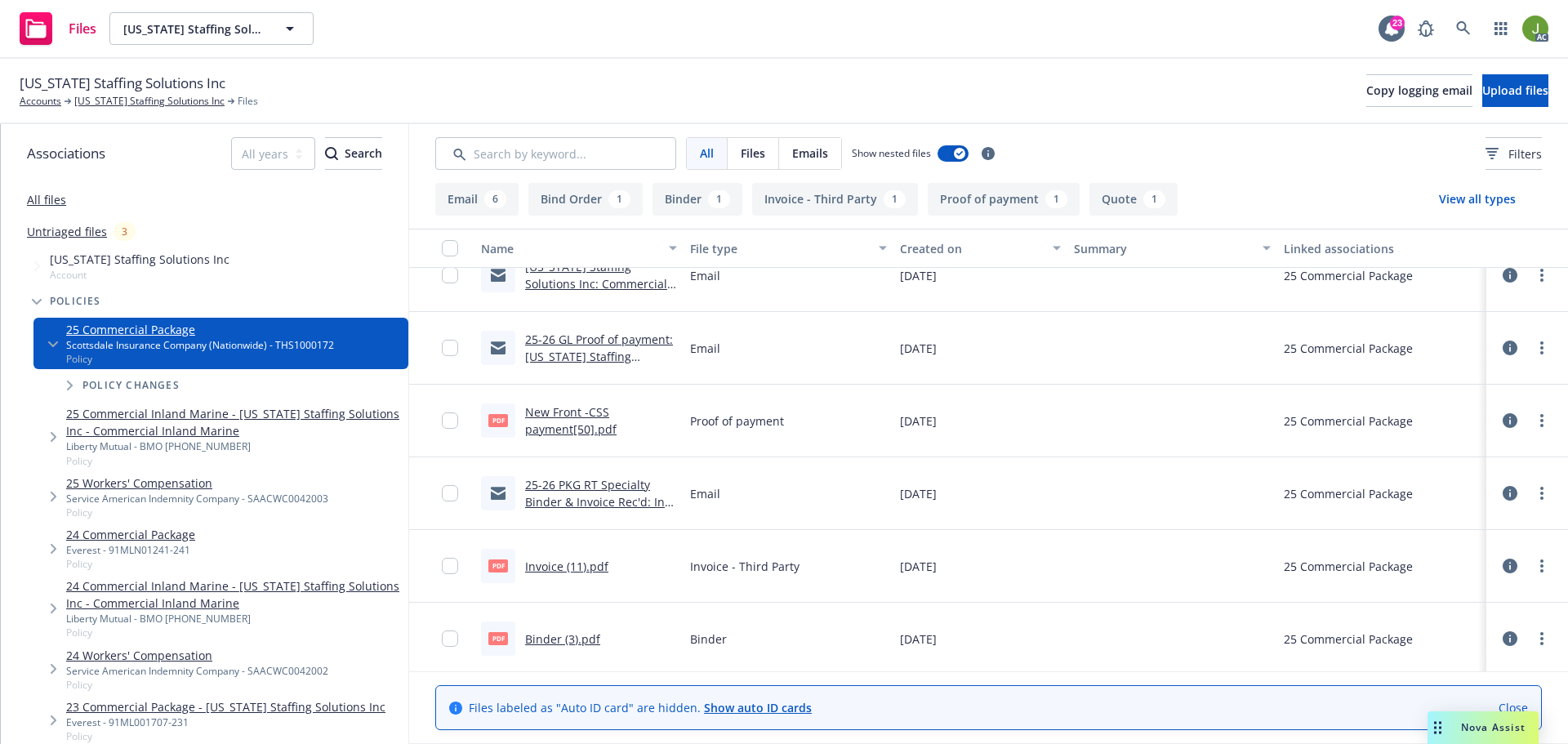
click at [583, 570] on link "Invoice (11).pdf" at bounding box center [567, 566] width 84 height 15
click at [1473, 22] on link at bounding box center [1463, 29] width 32 height 32
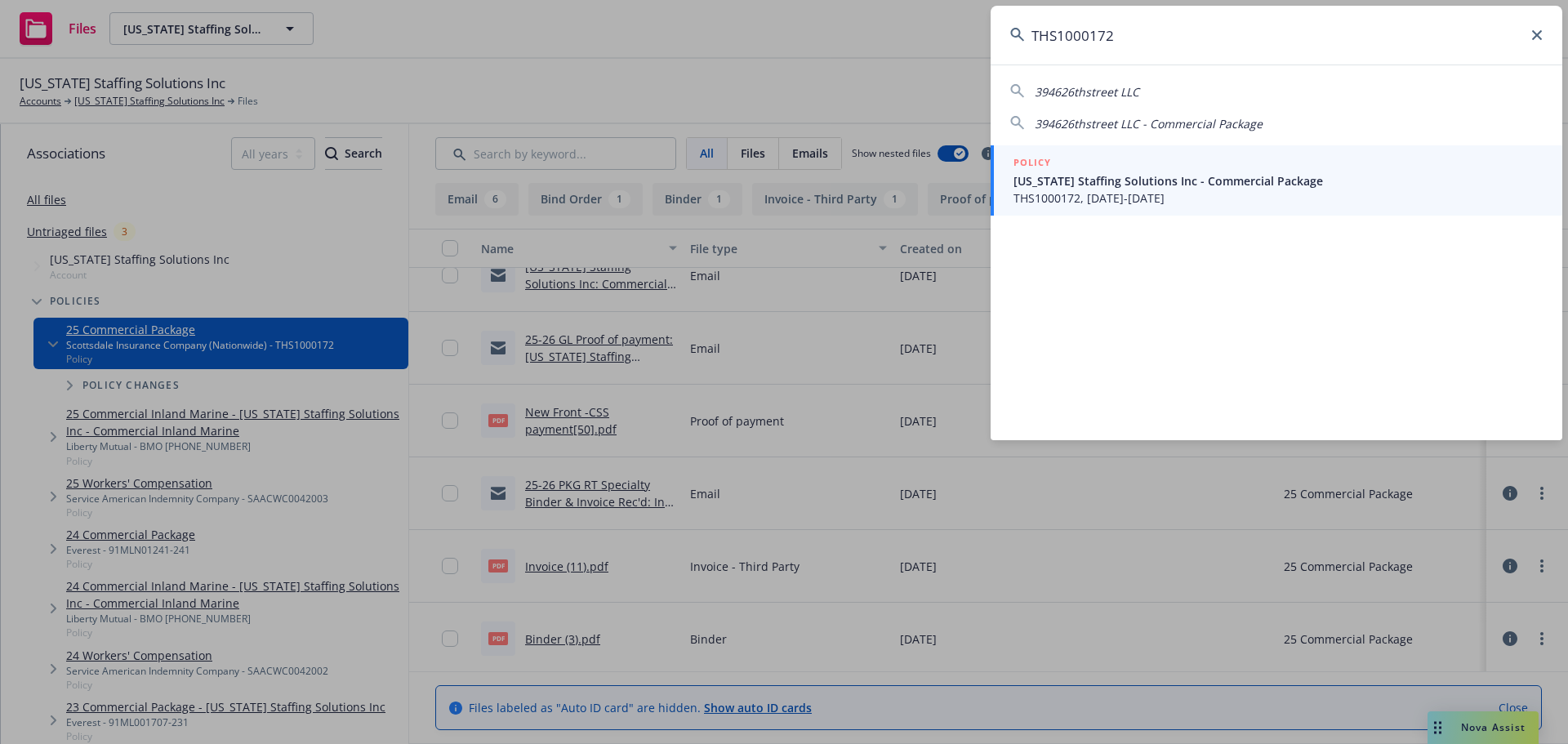
type input "THS1000172"
click at [1098, 176] on span "[US_STATE] Staffing Solutions Inc - Commercial Package" at bounding box center [1277, 181] width 529 height 17
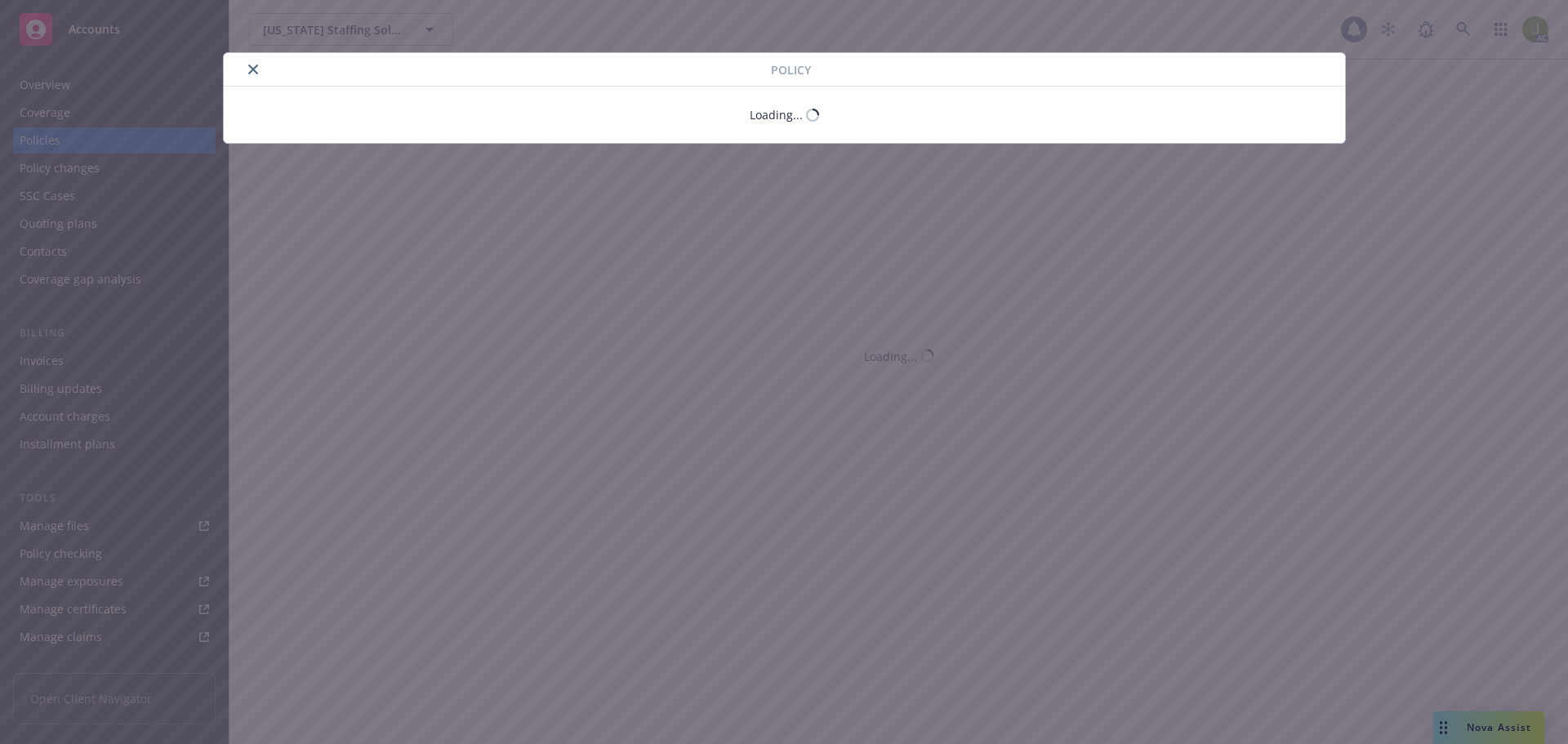
drag, startPoint x: 249, startPoint y: 67, endPoint x: 1310, endPoint y: 283, distance: 1082.8
click at [249, 67] on icon "close" at bounding box center [253, 69] width 10 height 10
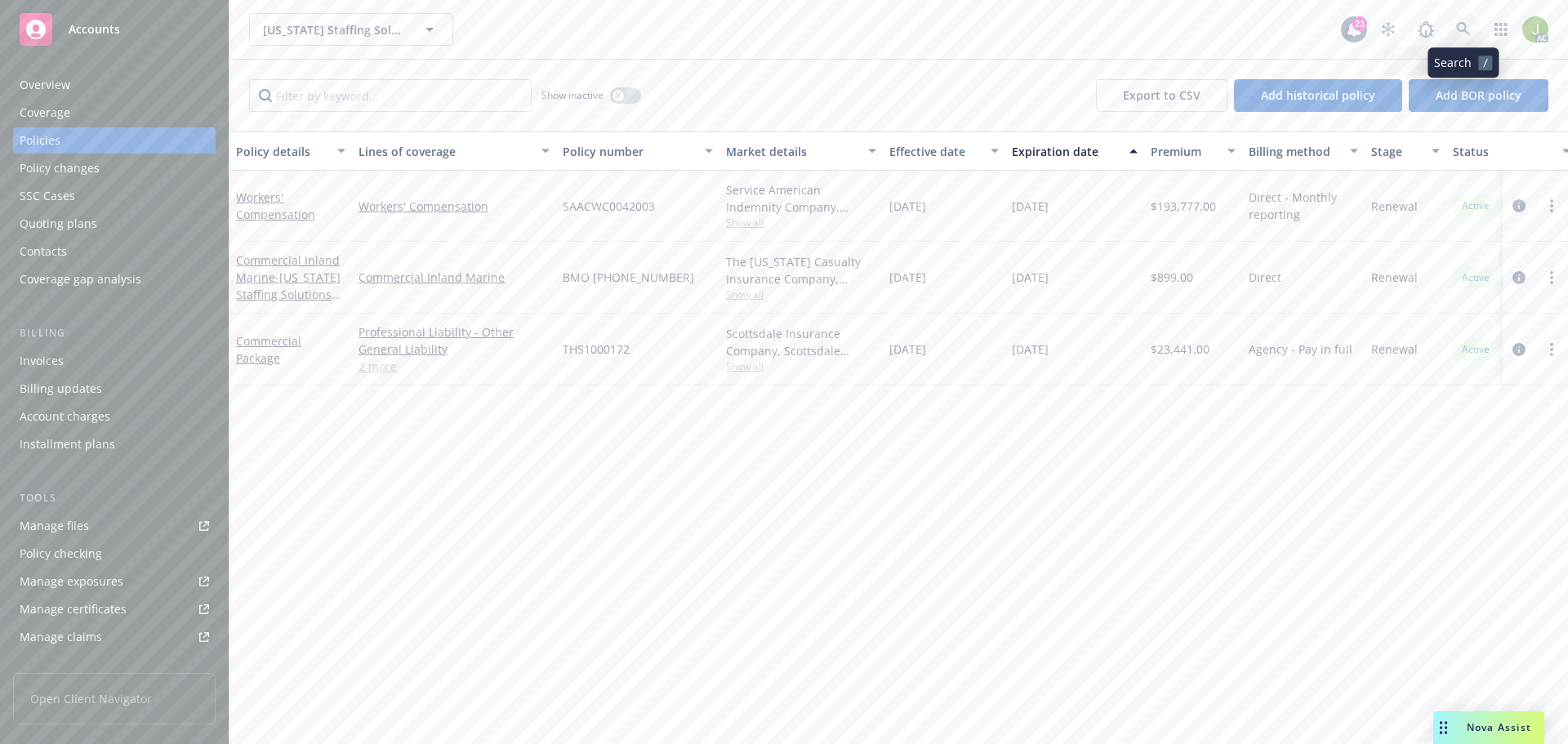
click at [1470, 30] on icon at bounding box center [1463, 30] width 14 height 14
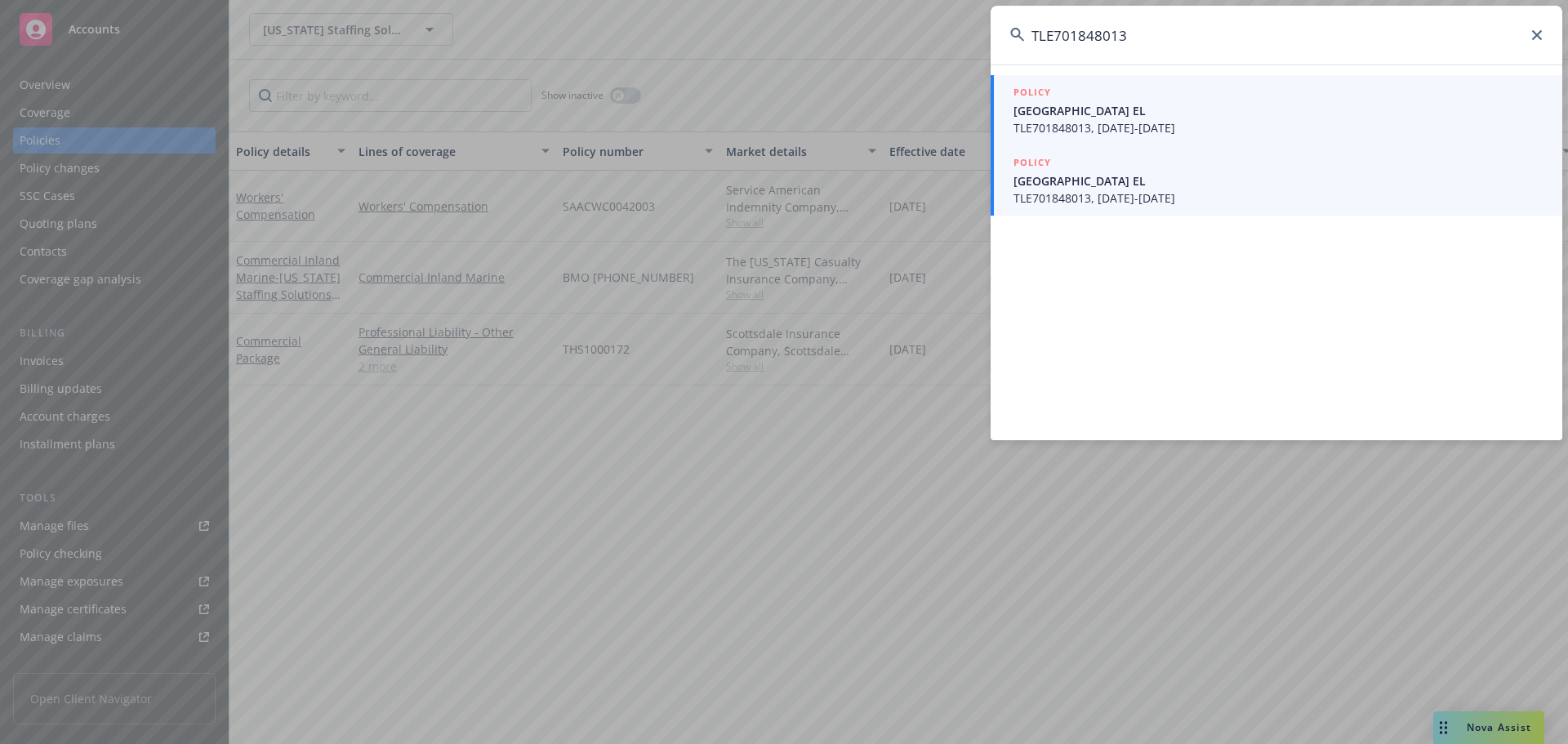
type input "TLE701848013"
click at [1211, 175] on span "United Kingdom EL" at bounding box center [1277, 181] width 529 height 17
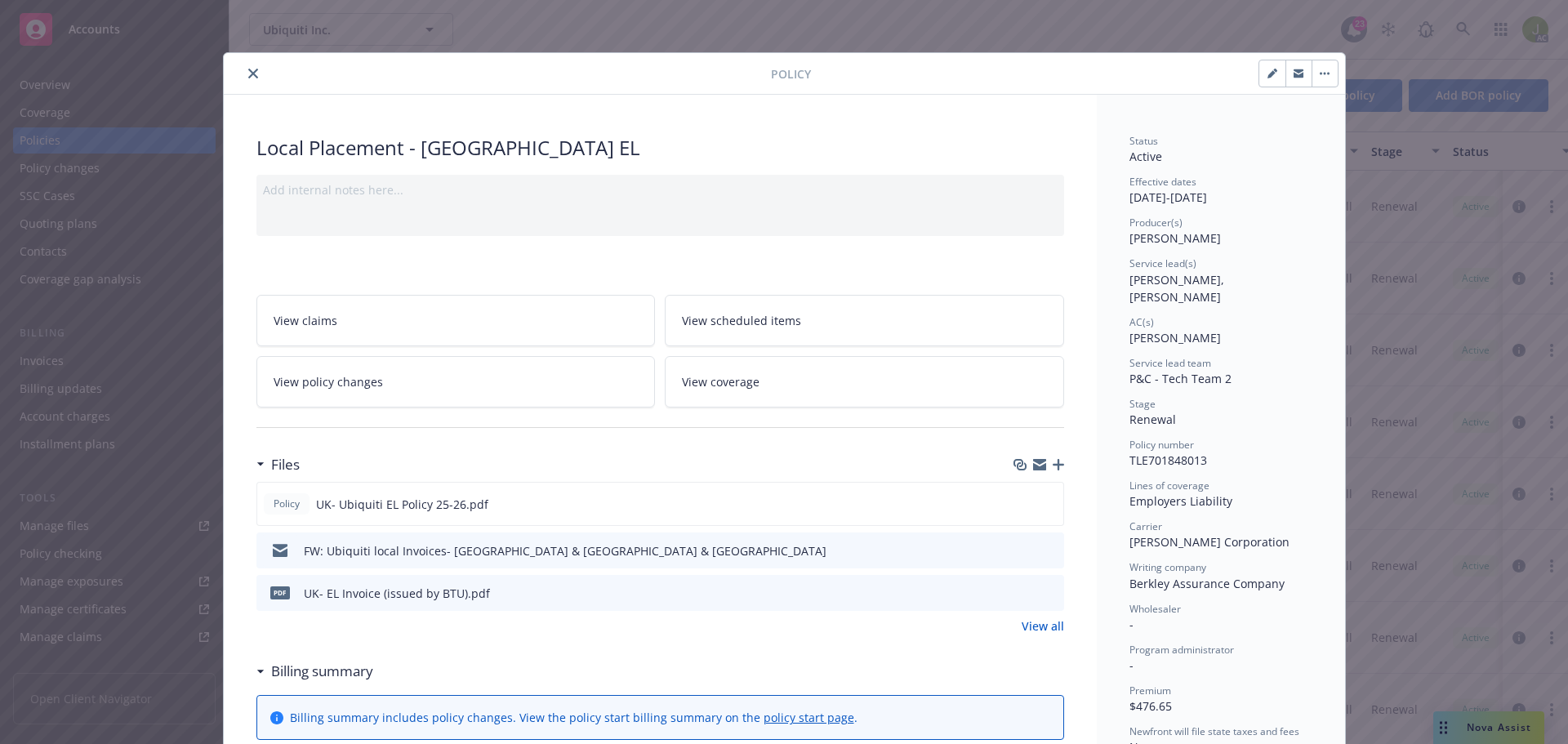
click at [1048, 590] on icon "preview file" at bounding box center [1048, 592] width 14 height 12
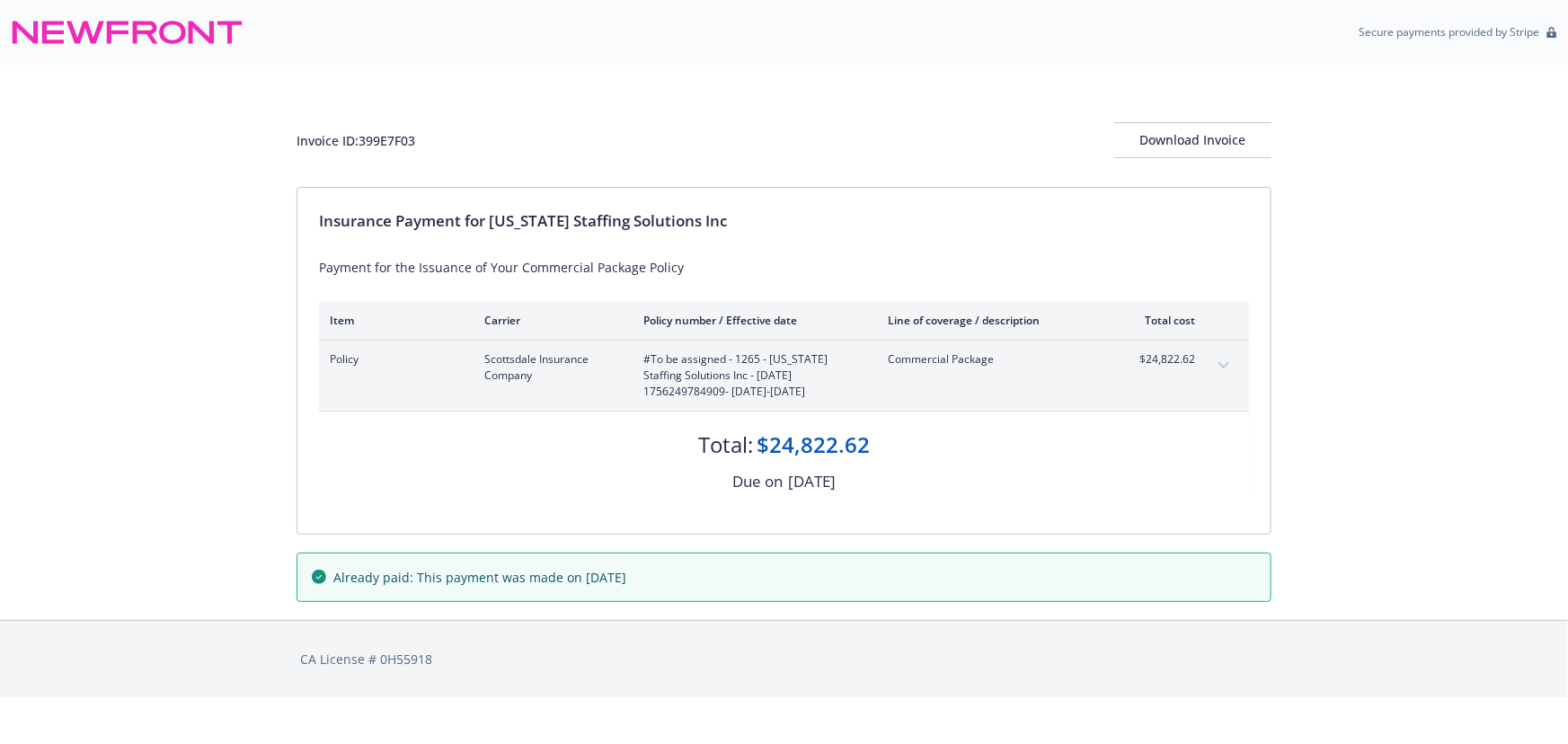
click at [1225, 370] on button "expand content" at bounding box center [1224, 365] width 29 height 29
